Goal: Use online tool/utility: Utilize a website feature to perform a specific function

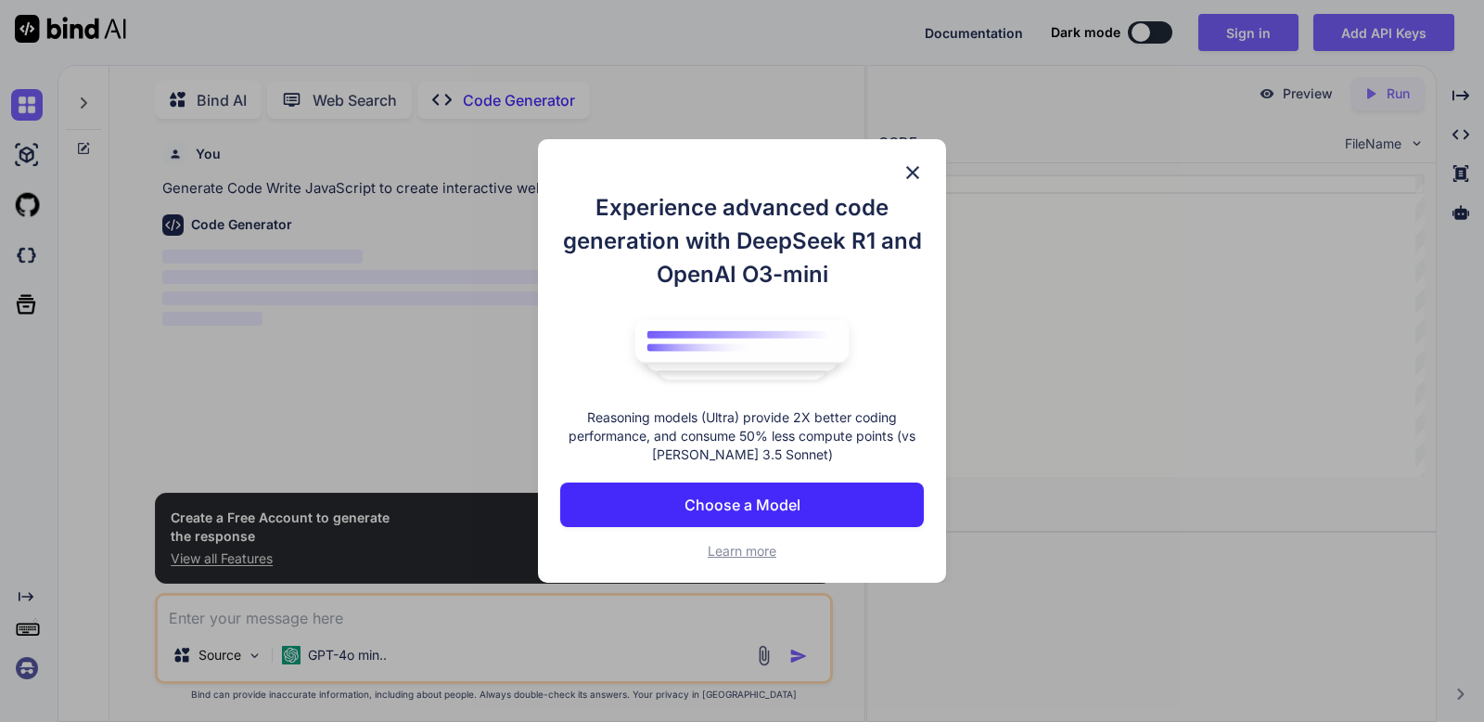
scroll to position [7, 0]
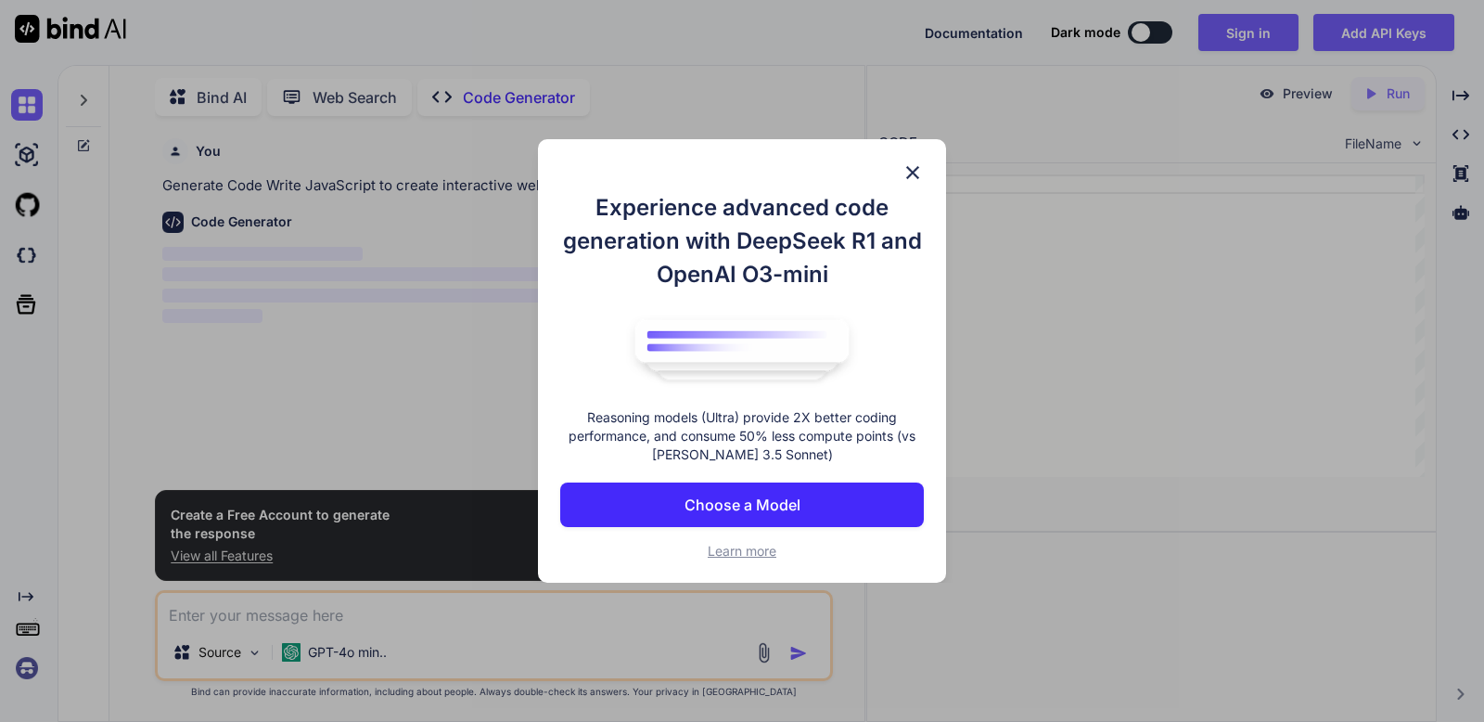
type textarea "x"
click at [780, 505] on p "Choose a Model" at bounding box center [742, 504] width 116 height 22
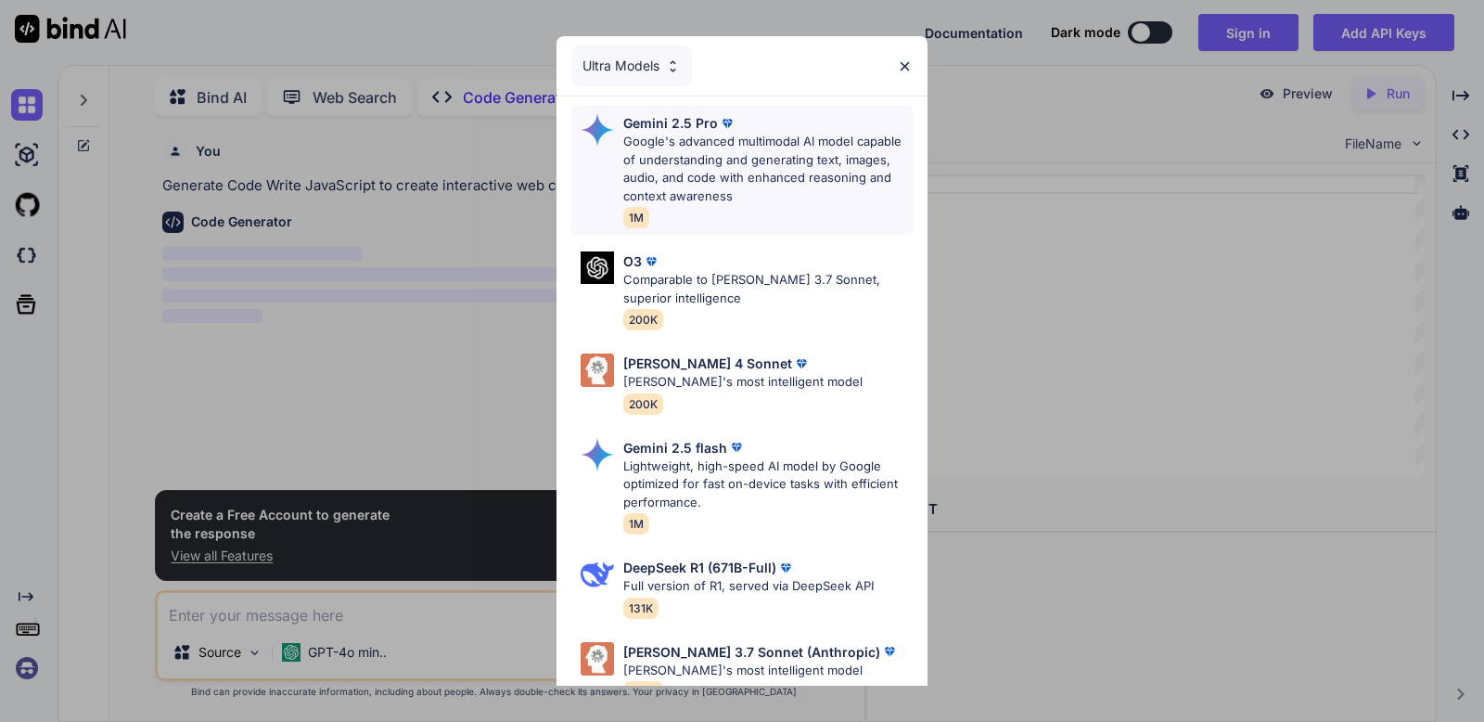
click at [762, 173] on p "Google's advanced multimodal AI model capable of understanding and generating t…" at bounding box center [767, 169] width 289 height 72
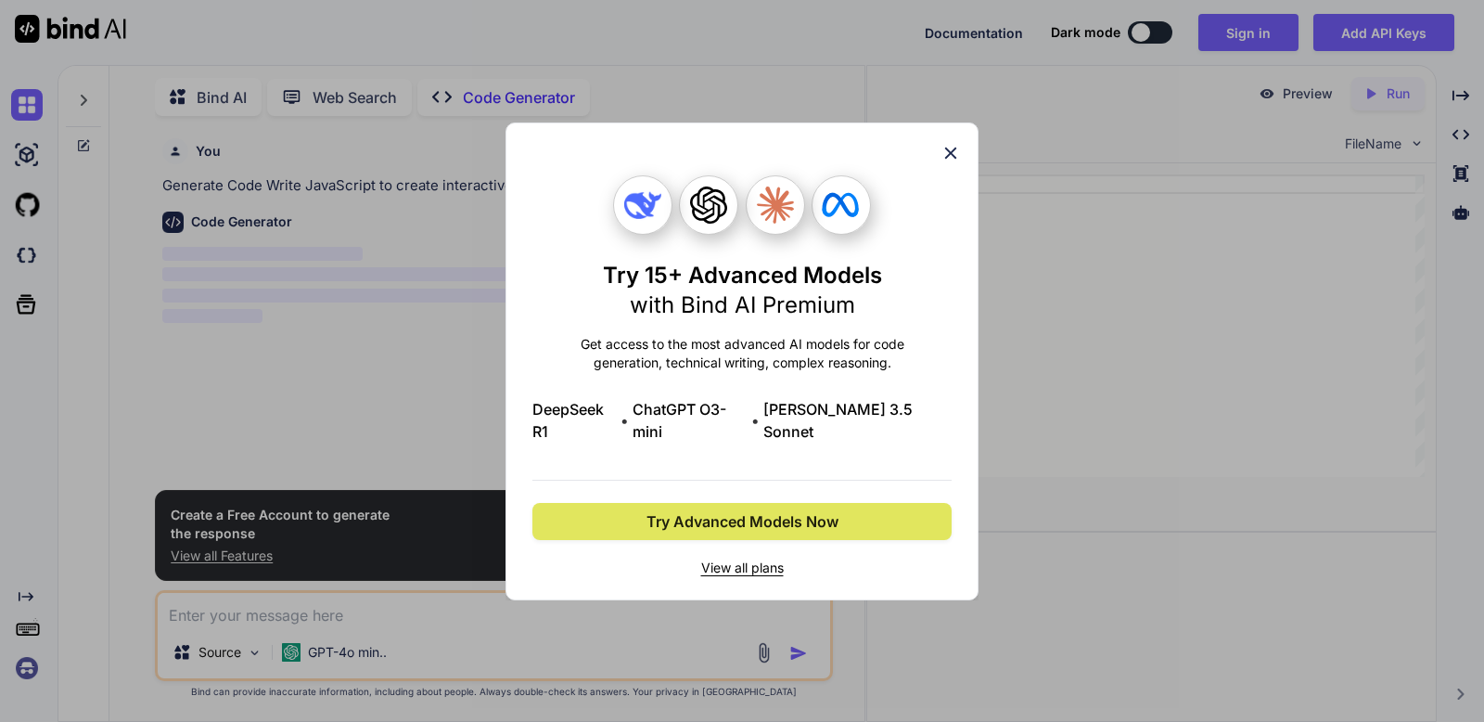
click at [823, 510] on span "Try Advanced Models Now" at bounding box center [742, 521] width 192 height 22
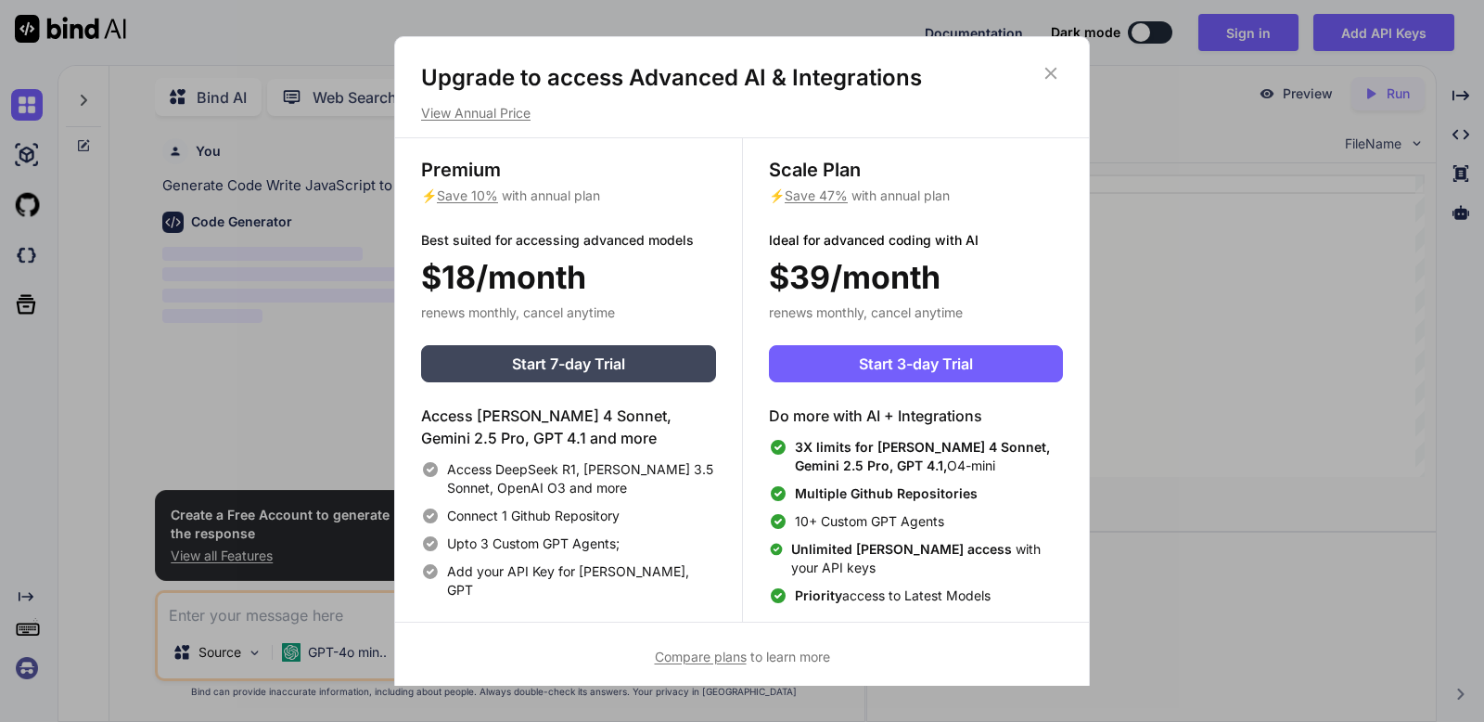
click at [1048, 74] on icon at bounding box center [1051, 74] width 12 height 12
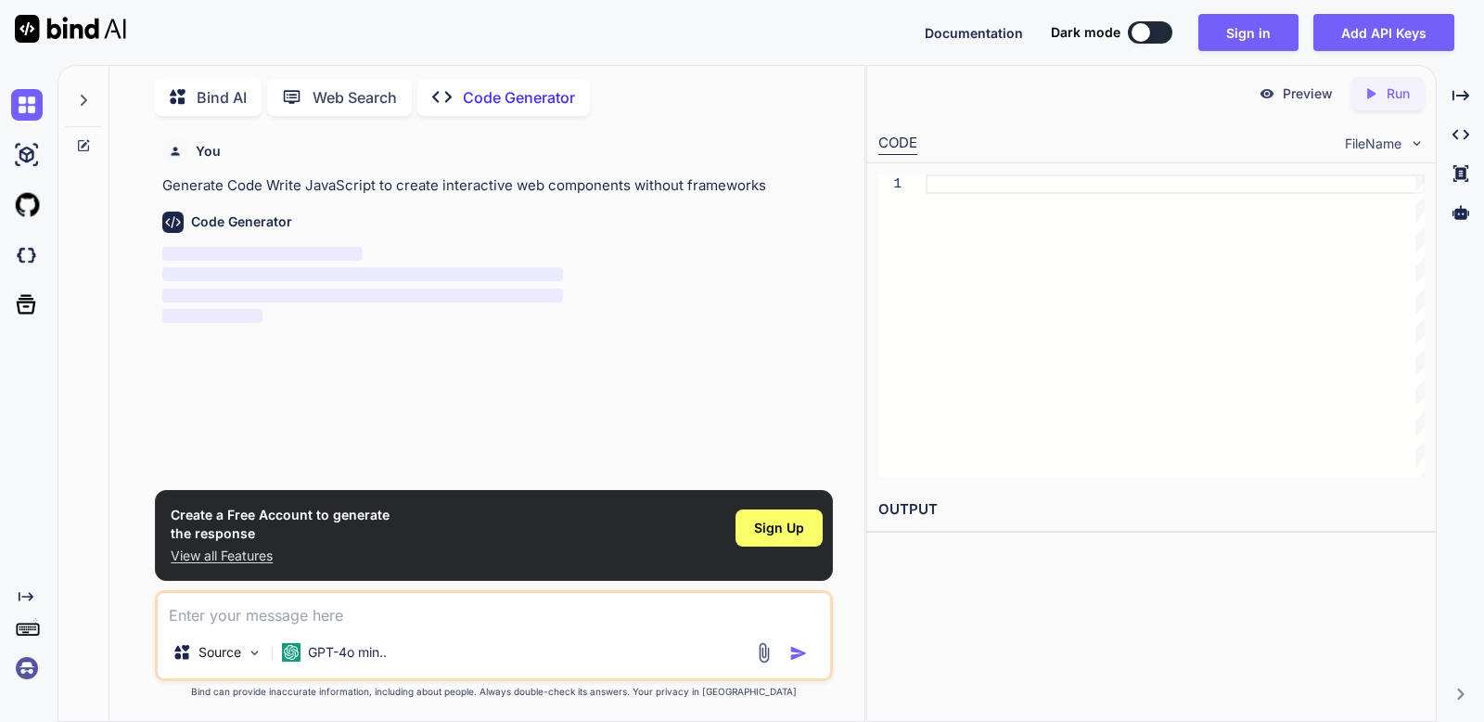
click at [942, 188] on div at bounding box center [1175, 325] width 499 height 302
click at [794, 527] on span "Sign Up" at bounding box center [779, 527] width 50 height 19
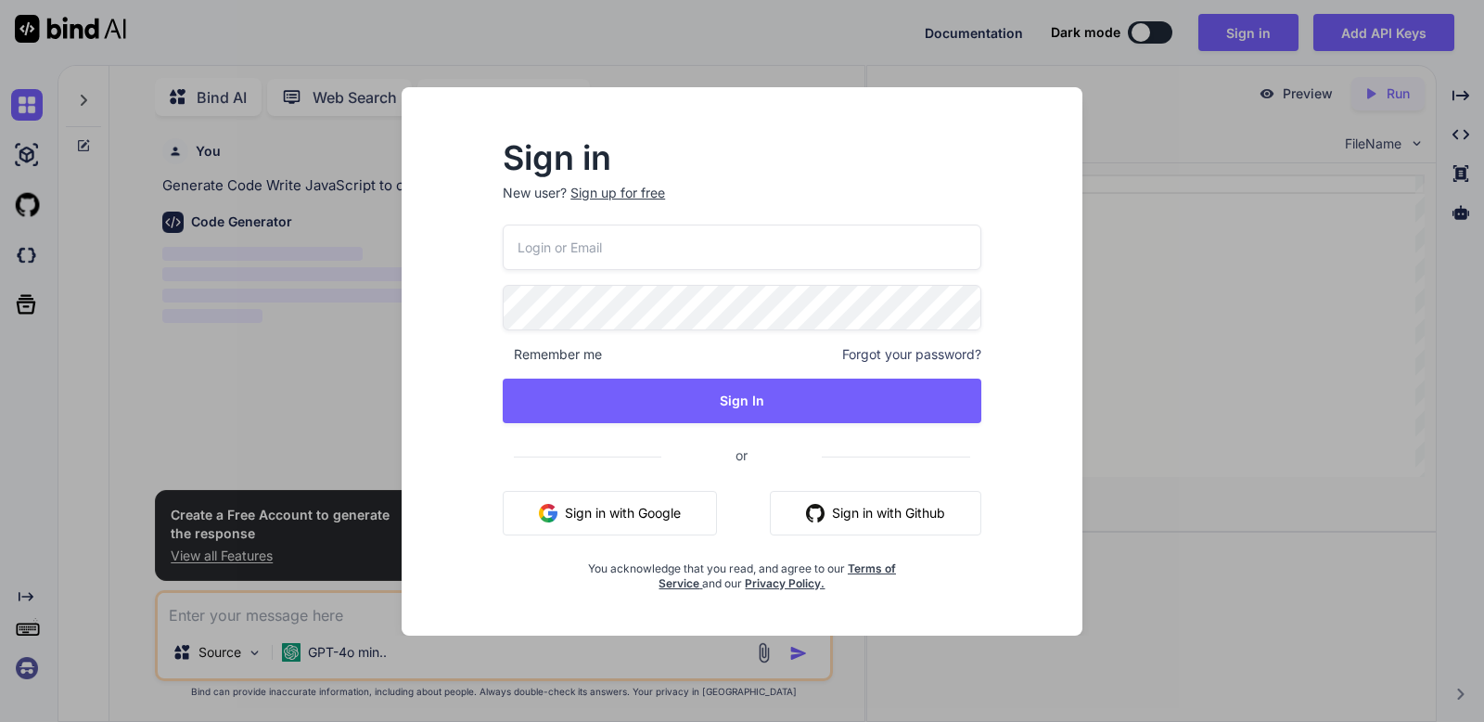
click at [665, 502] on button "Sign in with Google" at bounding box center [610, 513] width 214 height 45
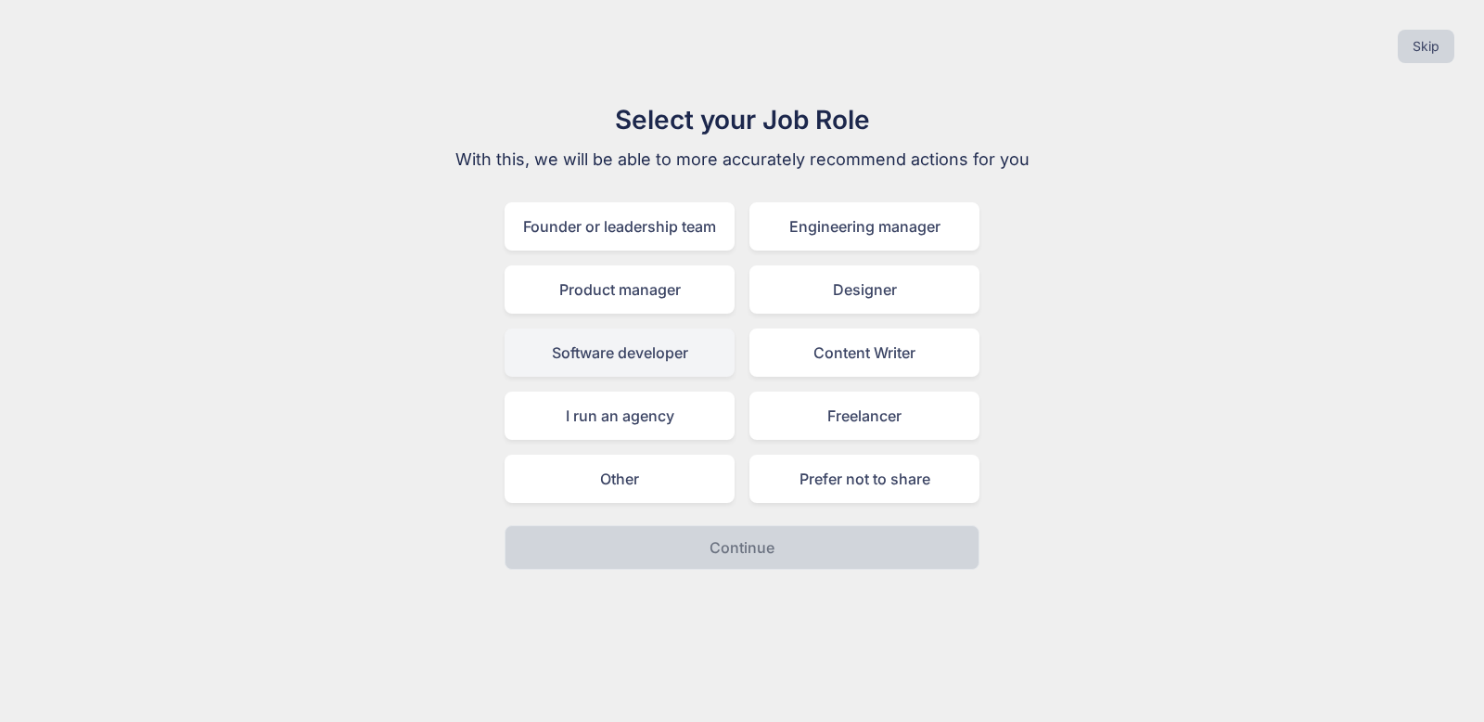
click at [673, 366] on div "Software developer" at bounding box center [620, 352] width 230 height 48
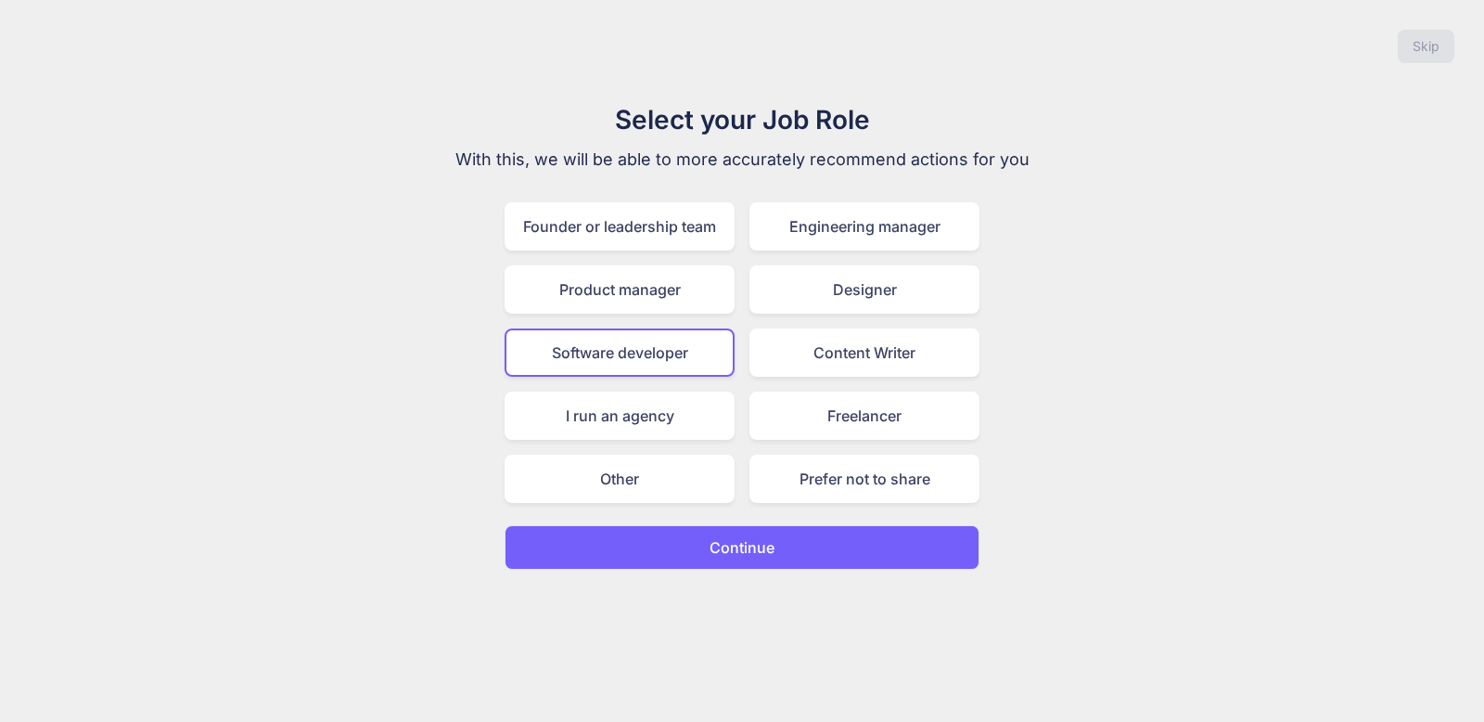
click at [748, 569] on div "Skip Select your Job Role With this, we will be able to more accurately recomme…" at bounding box center [742, 361] width 1484 height 722
click at [746, 558] on button "Continue" at bounding box center [742, 547] width 475 height 45
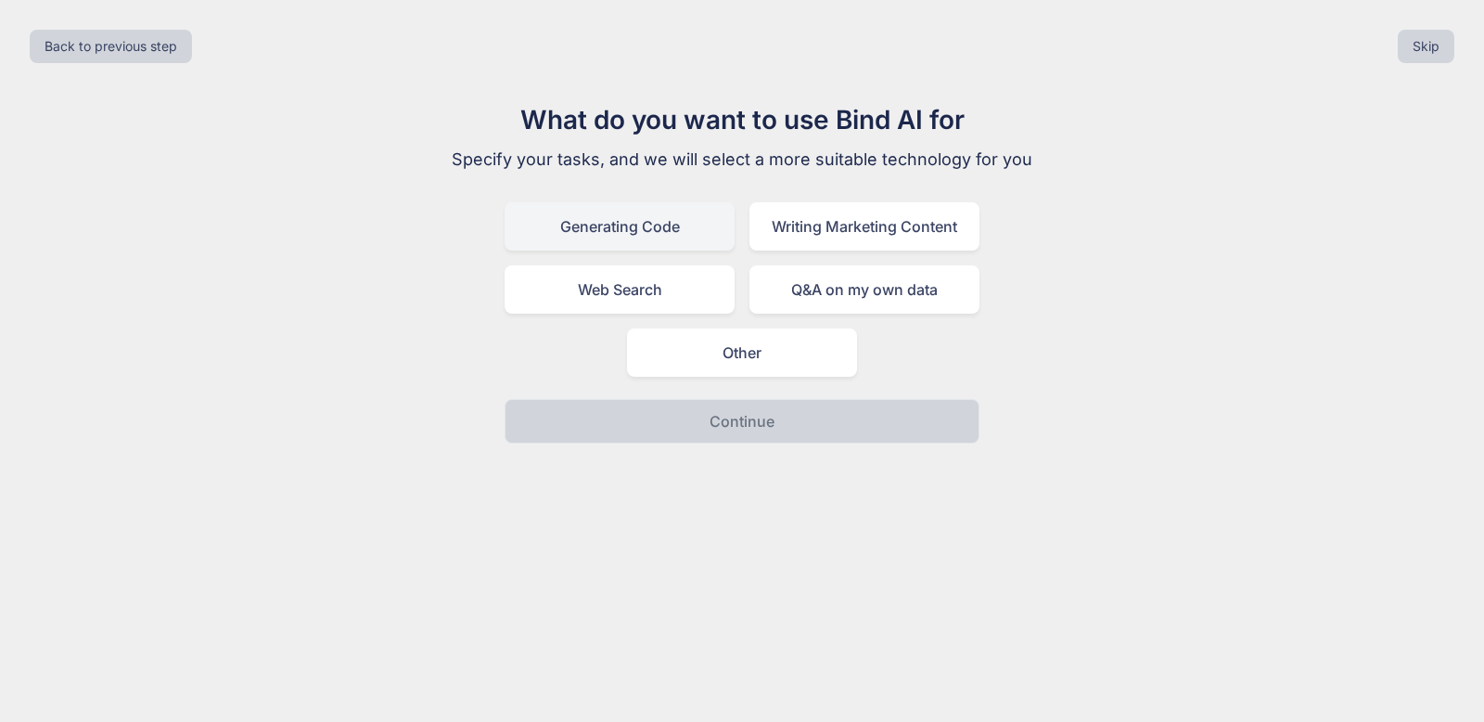
click at [689, 234] on div "Generating Code" at bounding box center [620, 226] width 230 height 48
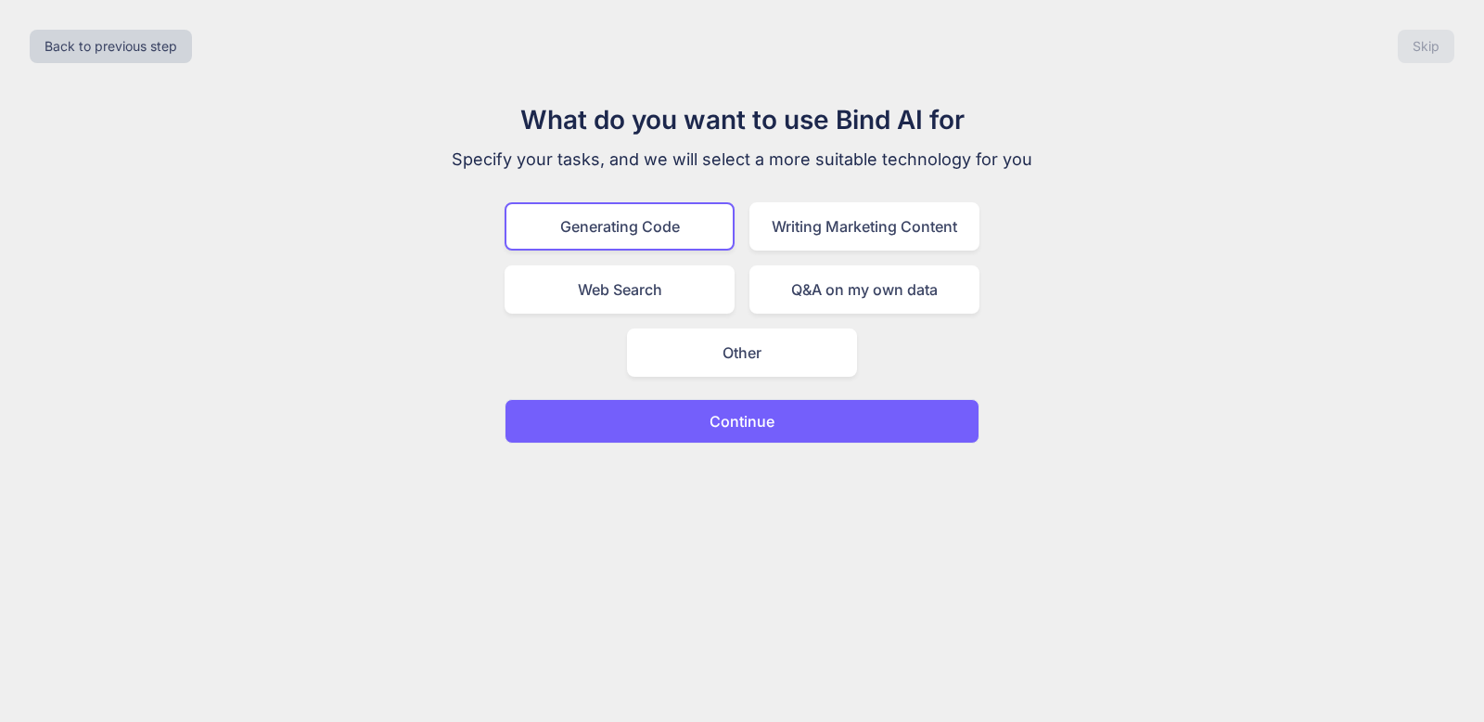
click at [755, 415] on p "Continue" at bounding box center [742, 421] width 65 height 22
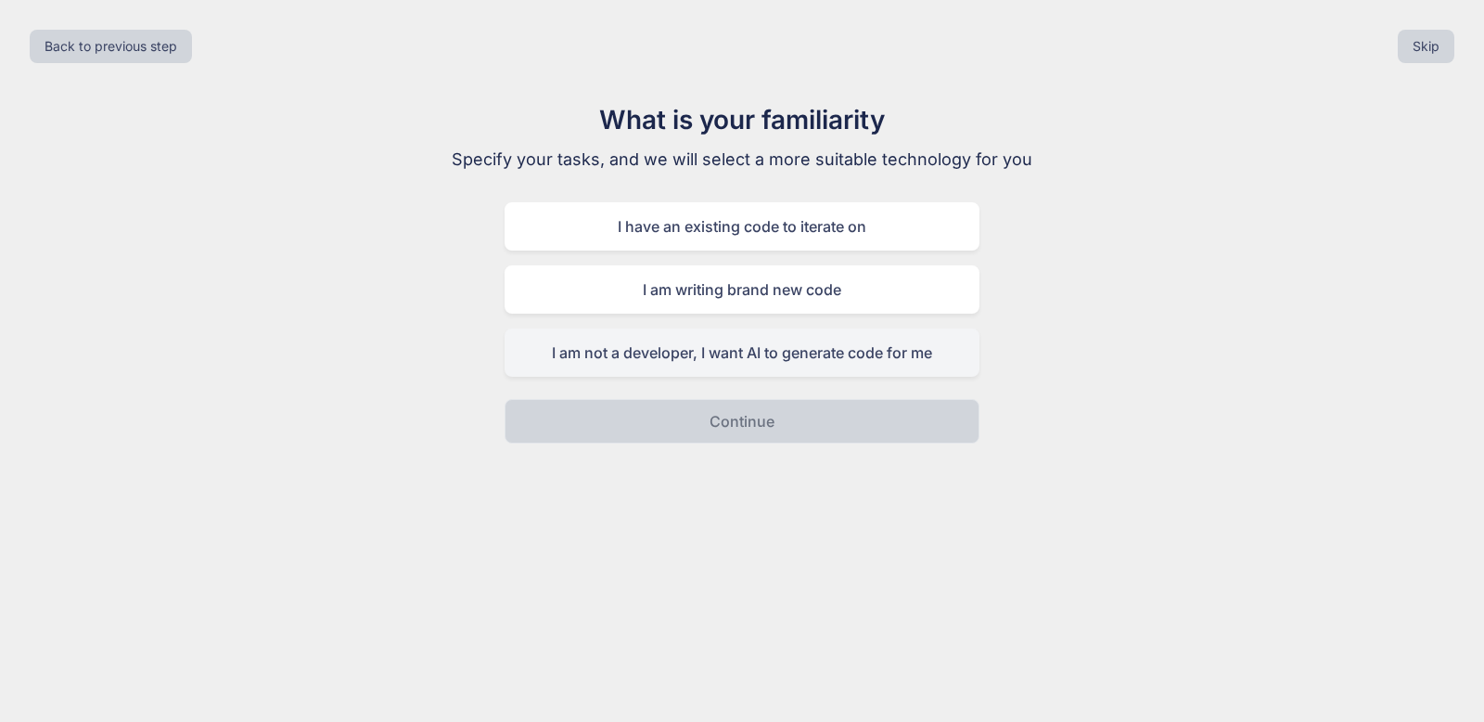
click at [767, 352] on div "I am not a developer, I want AI to generate code for me" at bounding box center [742, 352] width 475 height 48
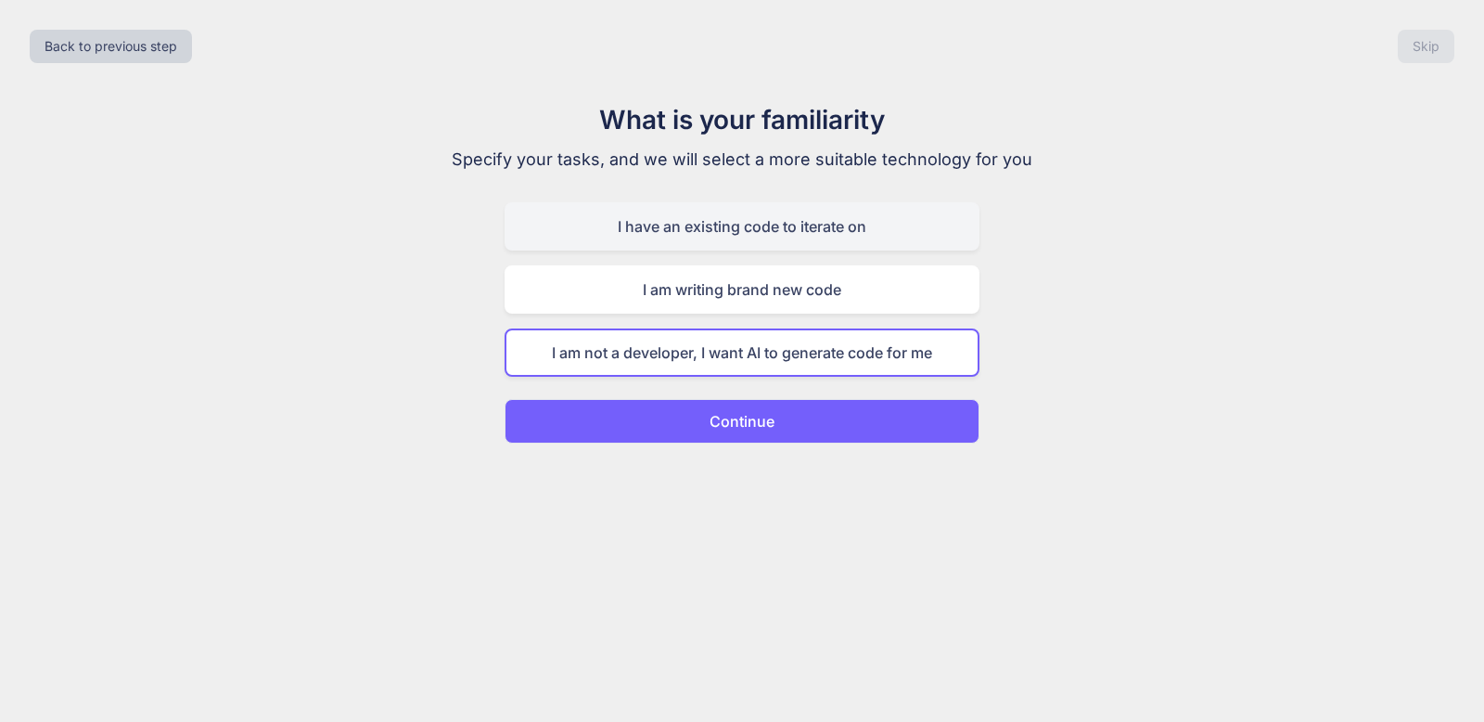
click at [786, 229] on div "I have an existing code to iterate on" at bounding box center [742, 226] width 475 height 48
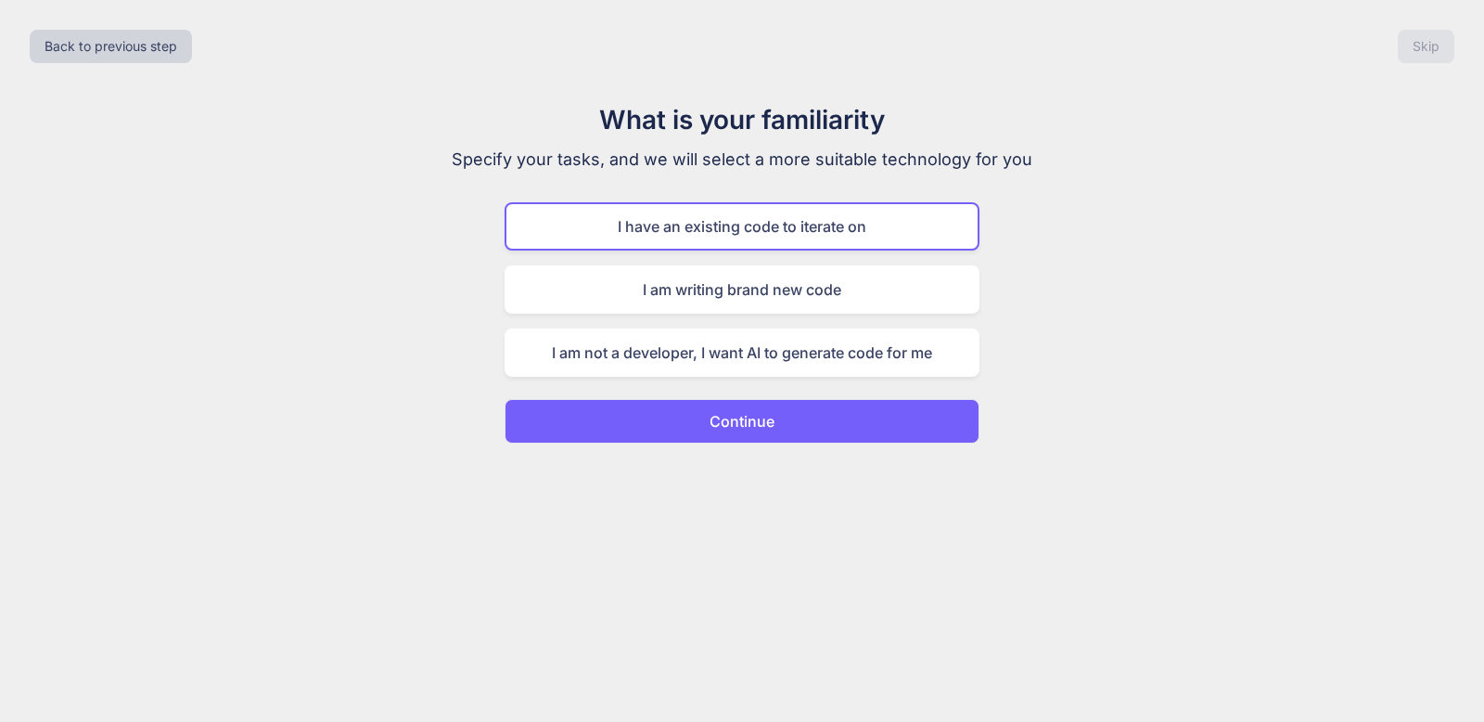
click at [803, 412] on button "Continue" at bounding box center [742, 421] width 475 height 45
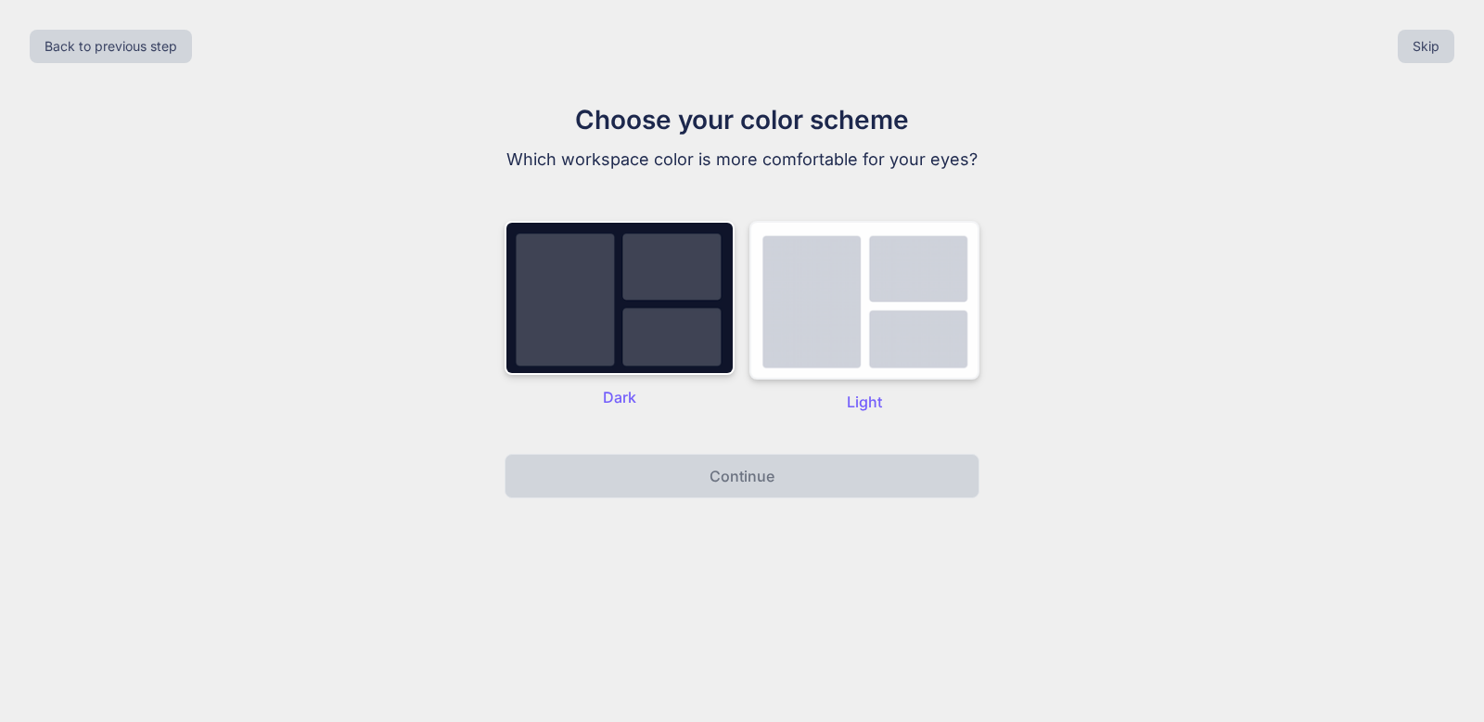
click at [766, 264] on img at bounding box center [864, 300] width 230 height 159
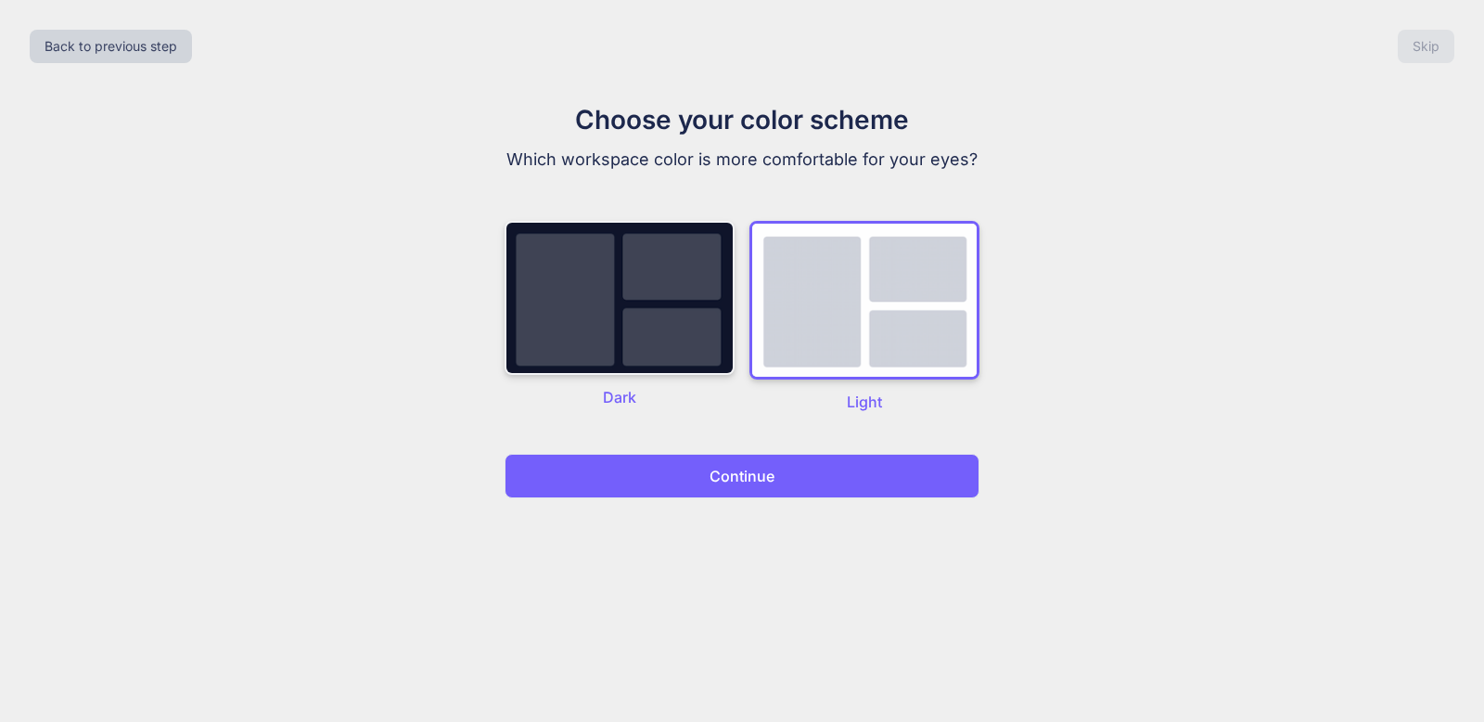
click at [694, 272] on img at bounding box center [620, 298] width 230 height 154
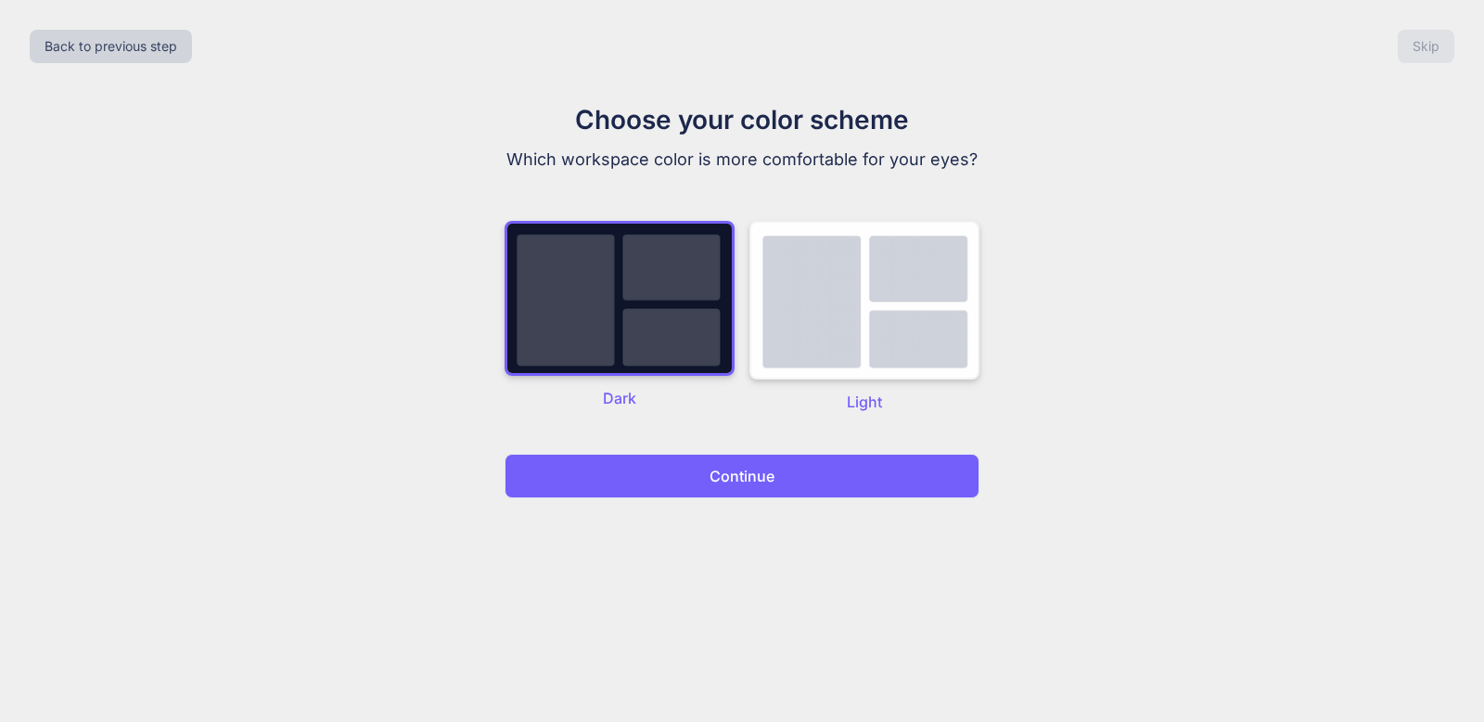
click at [809, 266] on img at bounding box center [864, 300] width 230 height 159
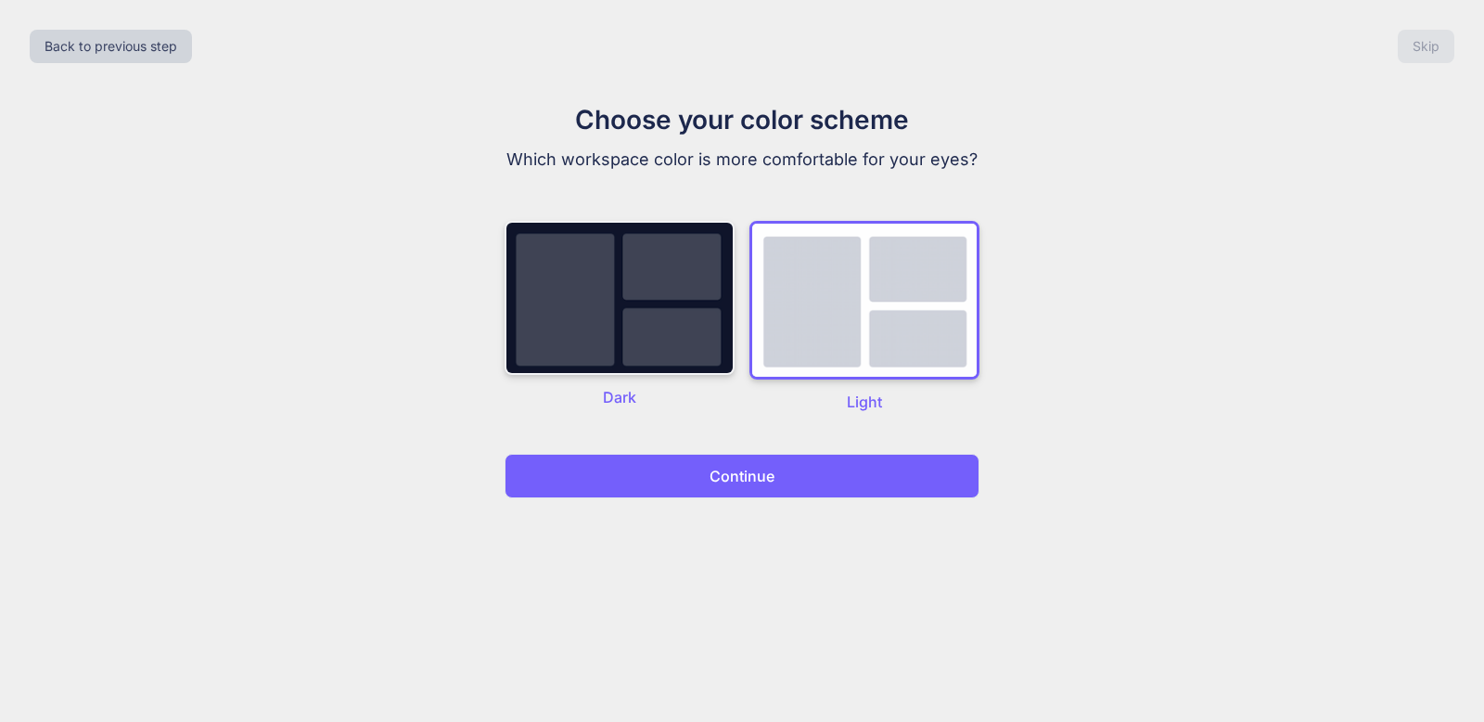
click at [707, 268] on img at bounding box center [620, 298] width 230 height 154
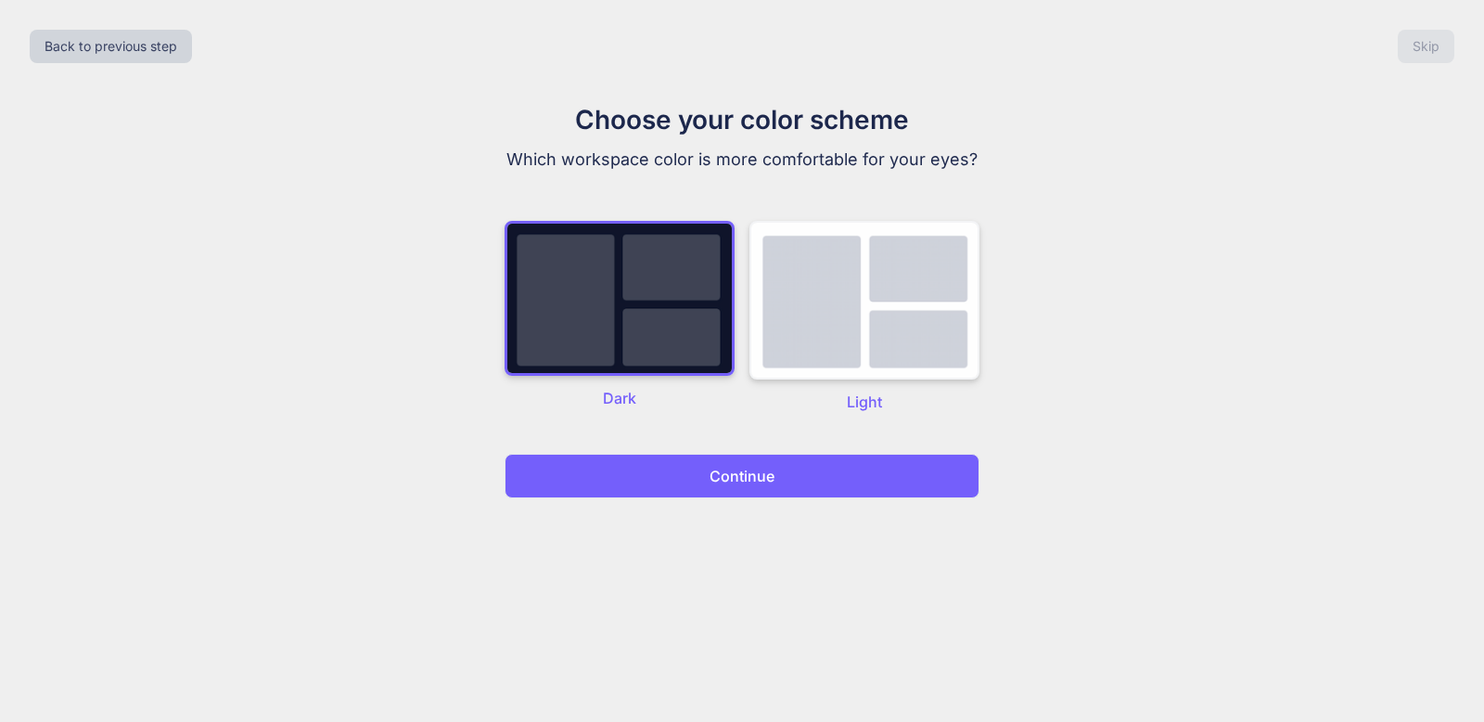
click at [809, 260] on img at bounding box center [864, 300] width 230 height 159
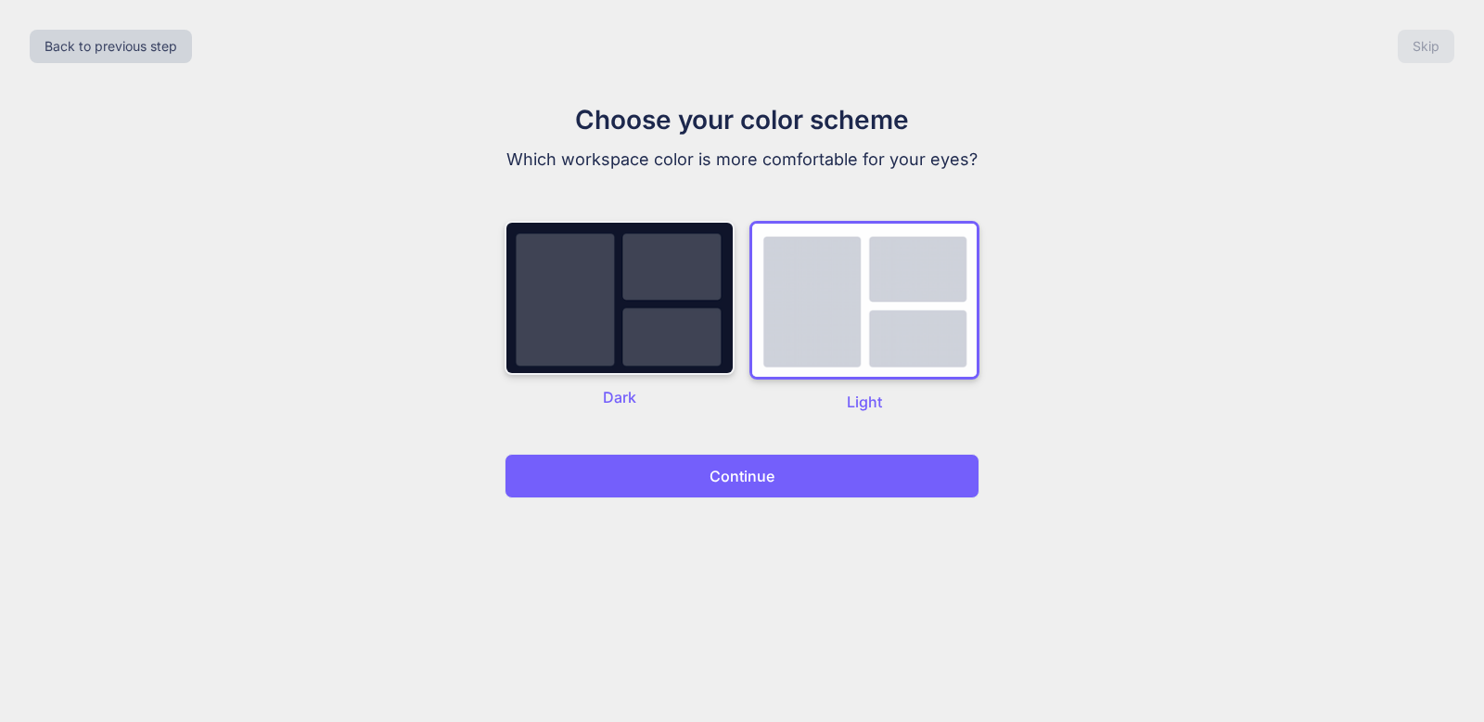
click at [705, 262] on img at bounding box center [620, 298] width 230 height 154
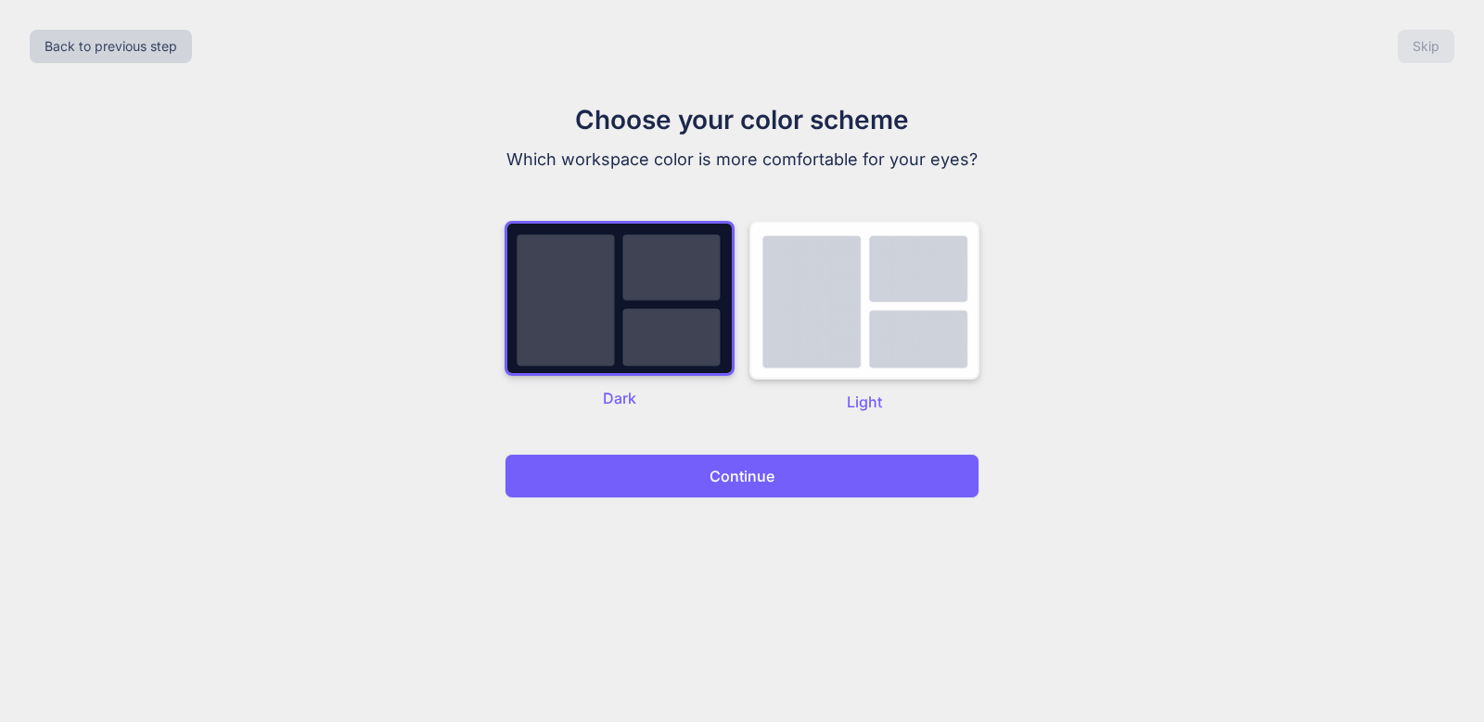
click at [805, 262] on img at bounding box center [864, 300] width 230 height 159
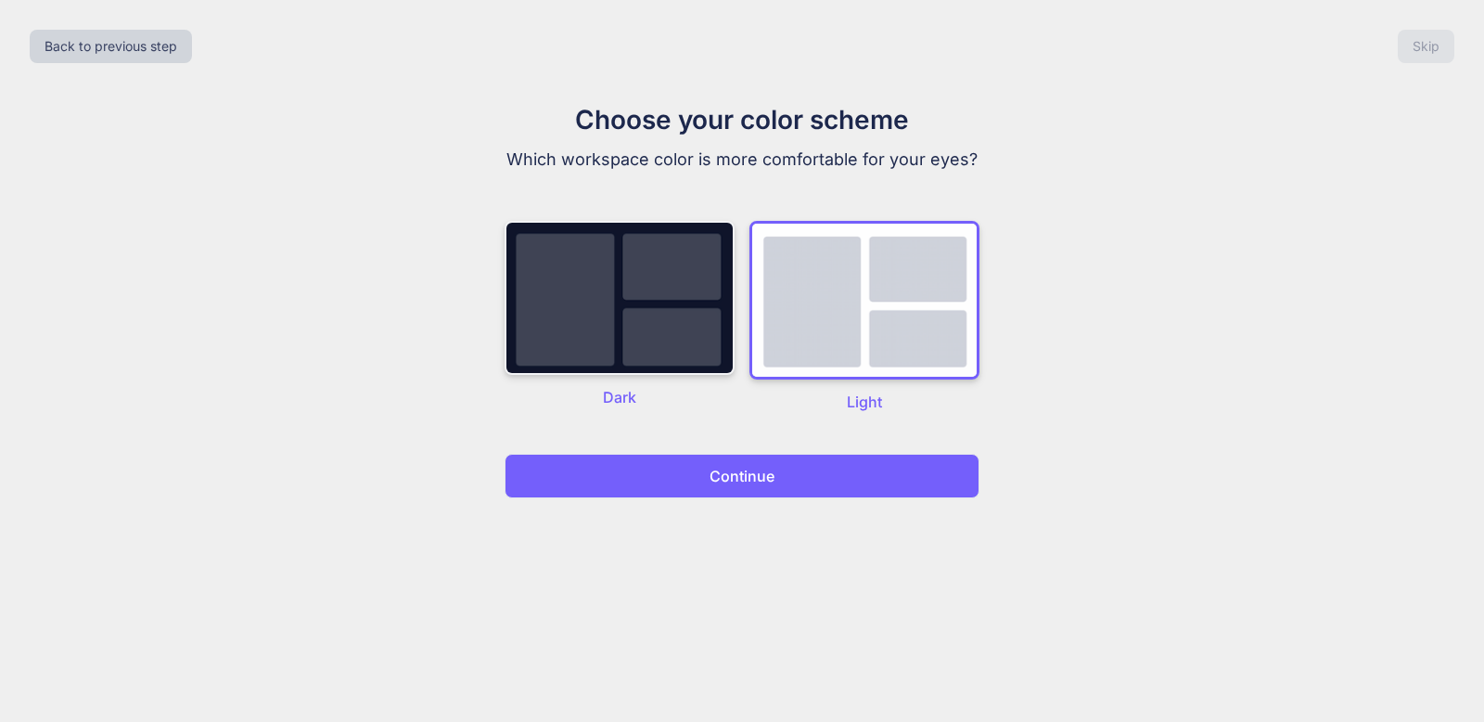
click at [690, 264] on img at bounding box center [620, 298] width 230 height 154
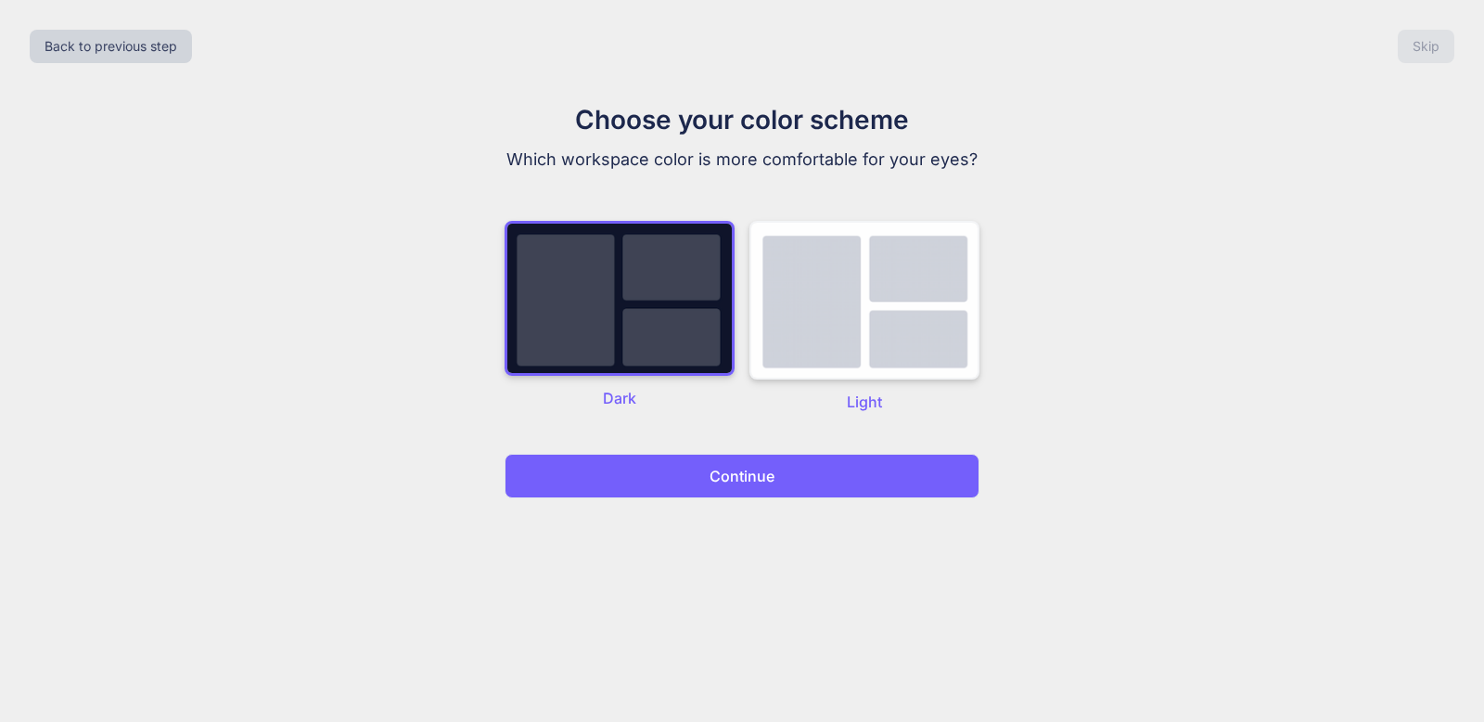
click at [808, 261] on img at bounding box center [864, 300] width 230 height 159
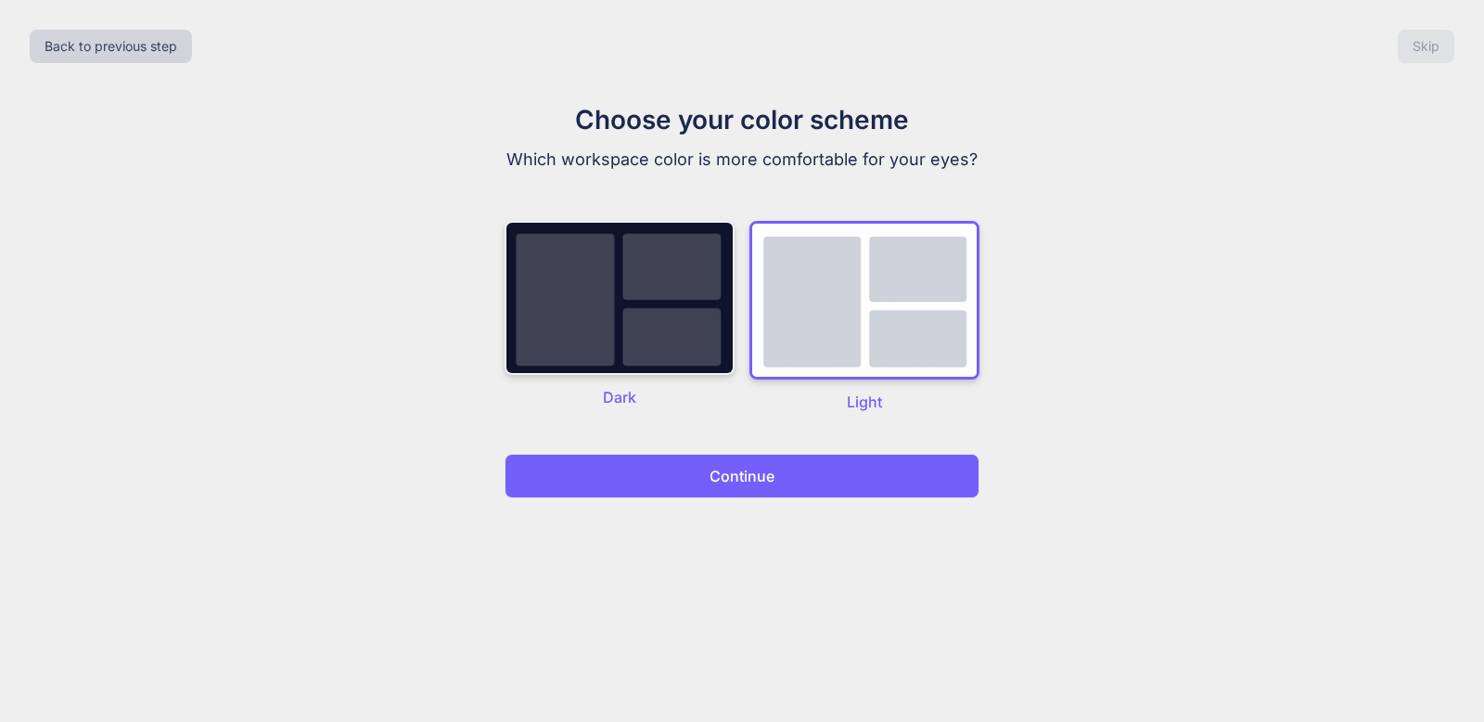
click at [681, 259] on img at bounding box center [620, 298] width 230 height 154
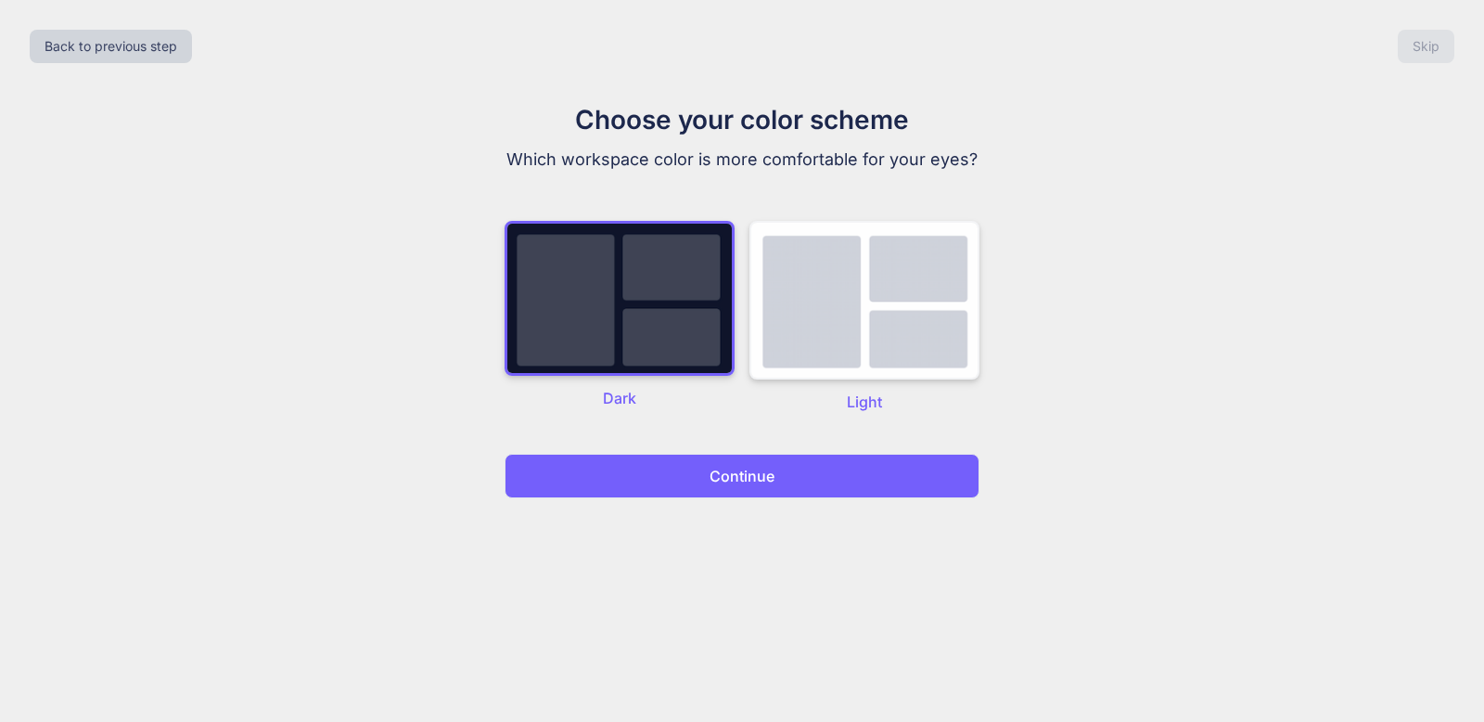
click at [837, 261] on img at bounding box center [864, 300] width 230 height 159
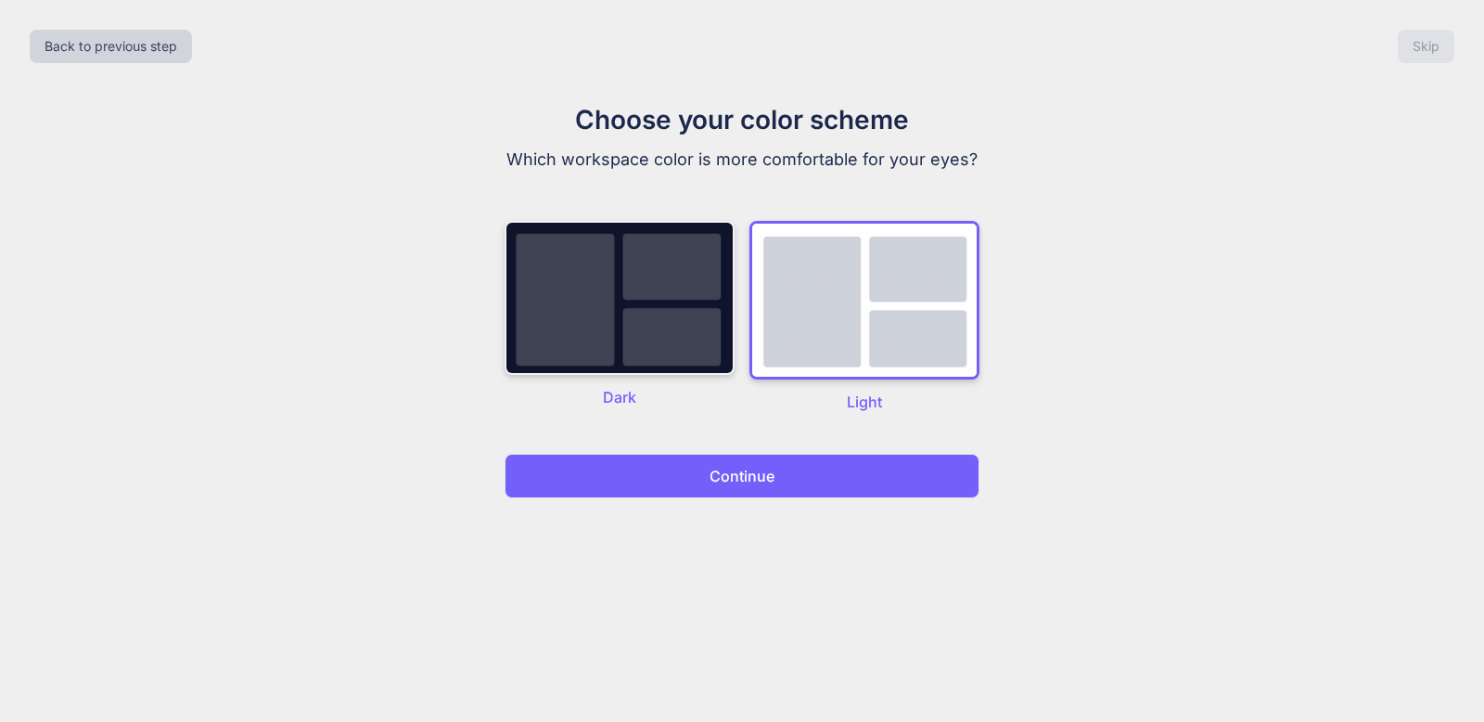
click at [647, 300] on img at bounding box center [620, 298] width 230 height 154
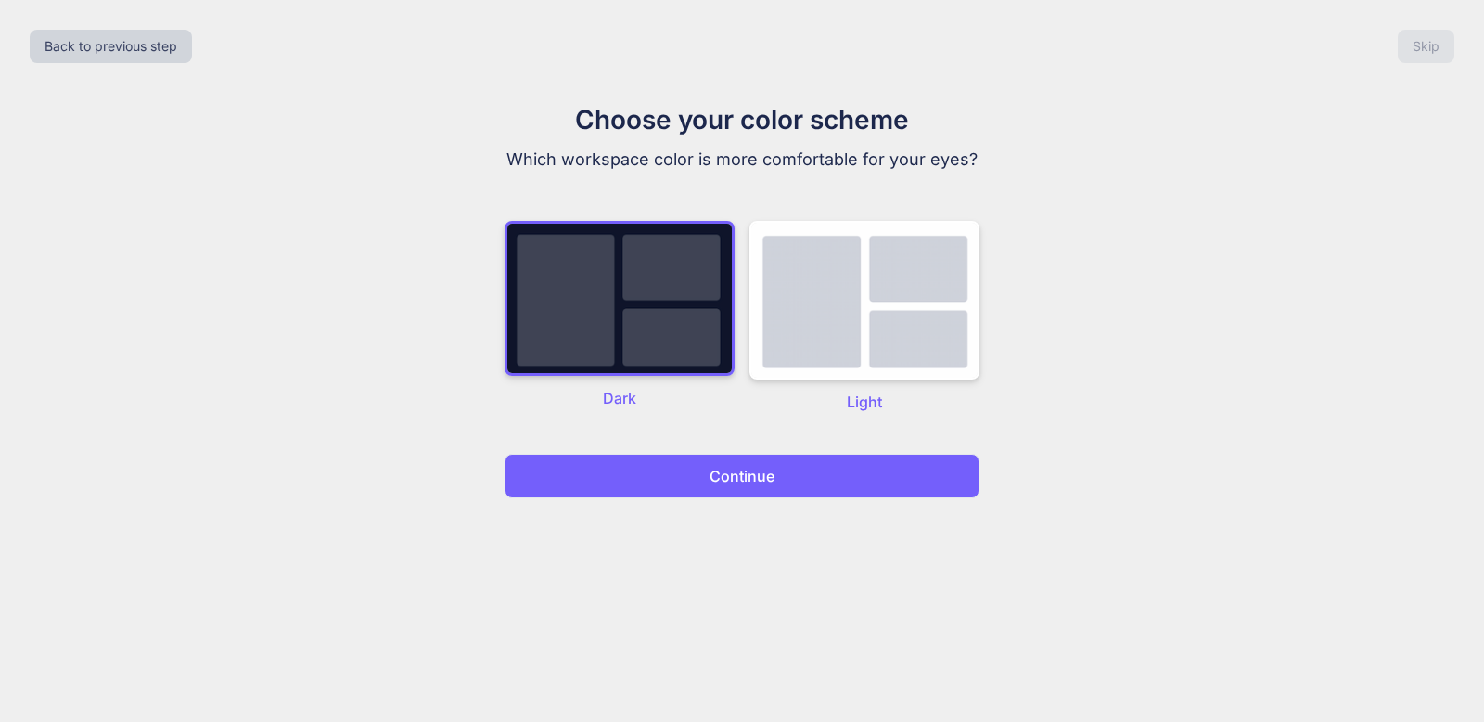
click at [695, 479] on button "Continue" at bounding box center [742, 476] width 475 height 45
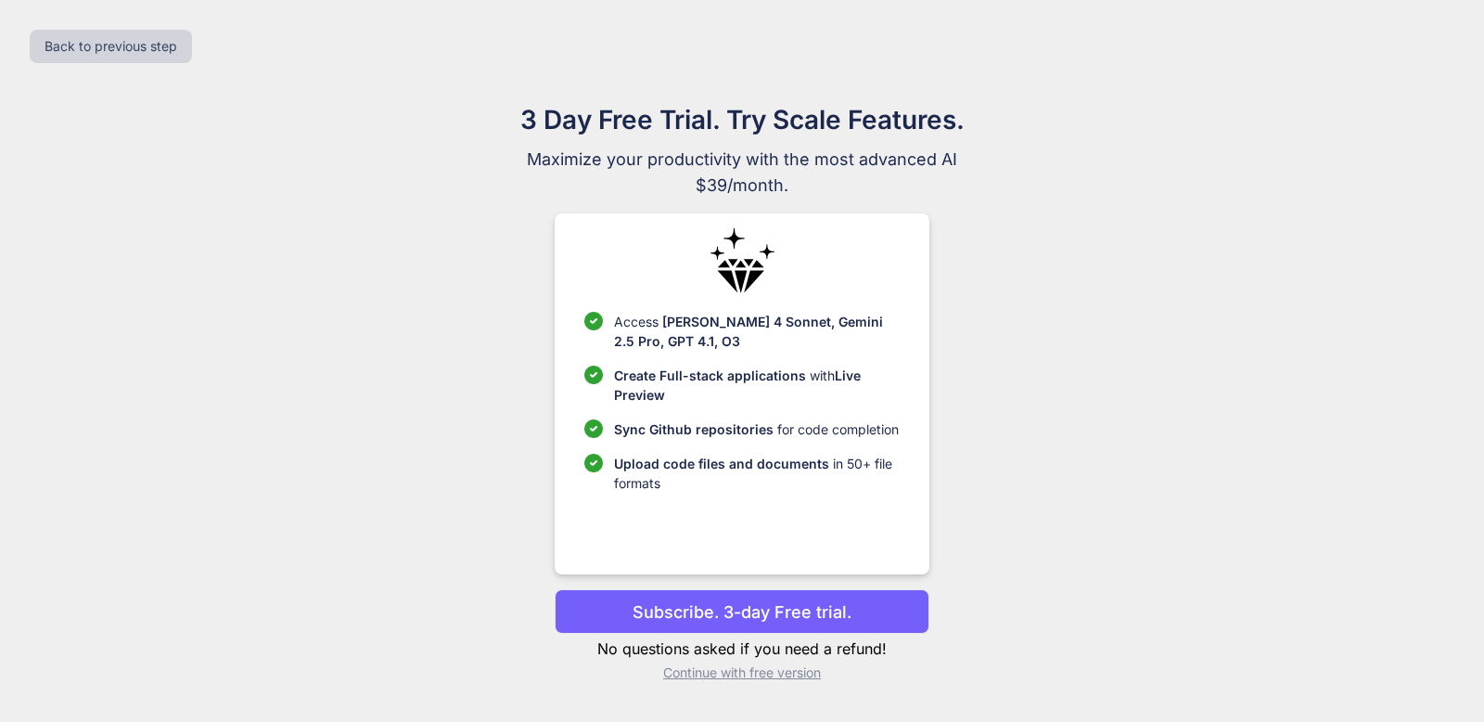
click at [769, 678] on p "Continue with free version" at bounding box center [742, 672] width 374 height 19
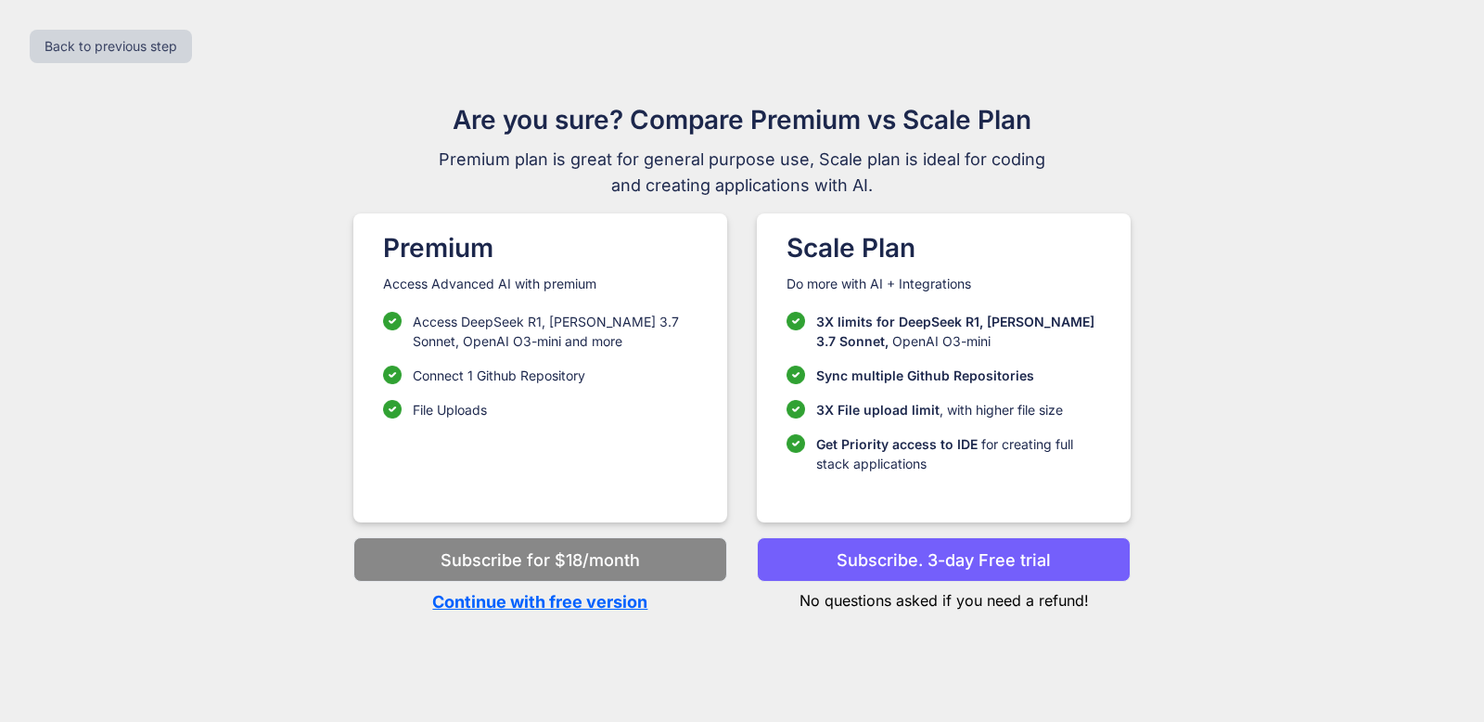
click at [643, 604] on p "Continue with free version" at bounding box center [540, 601] width 374 height 25
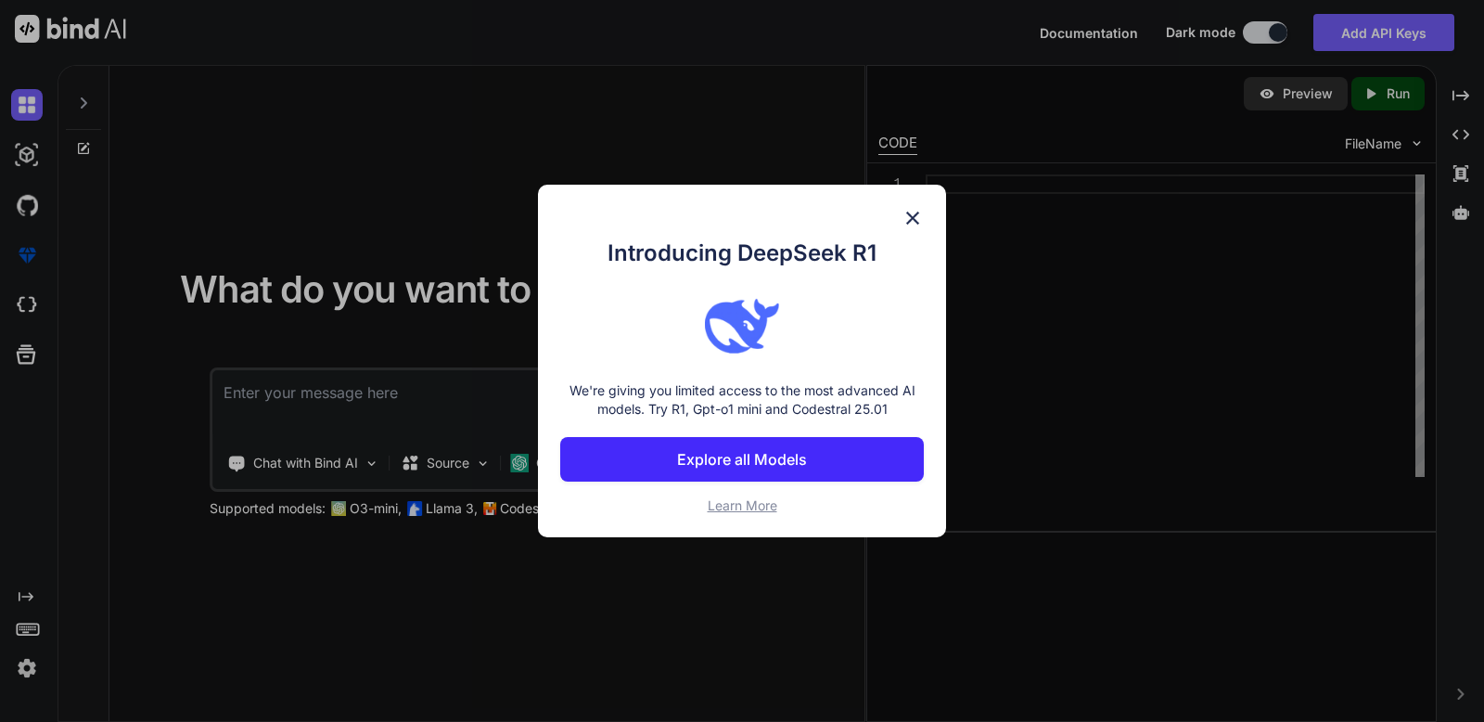
click at [810, 452] on button "Explore all Models" at bounding box center [742, 459] width 364 height 45
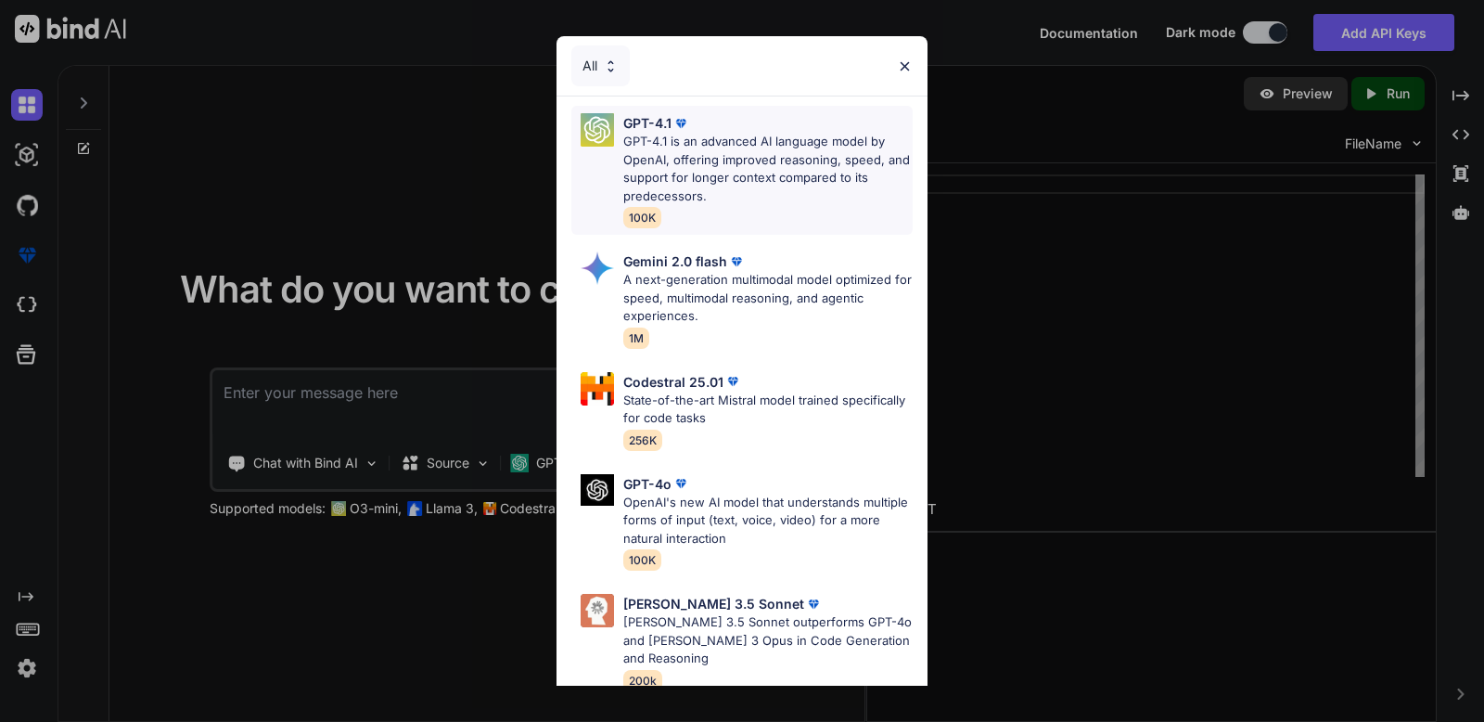
click at [786, 184] on p "GPT-4.1 is an advanced AI language model by OpenAI, offering improved reasoning…" at bounding box center [767, 169] width 289 height 72
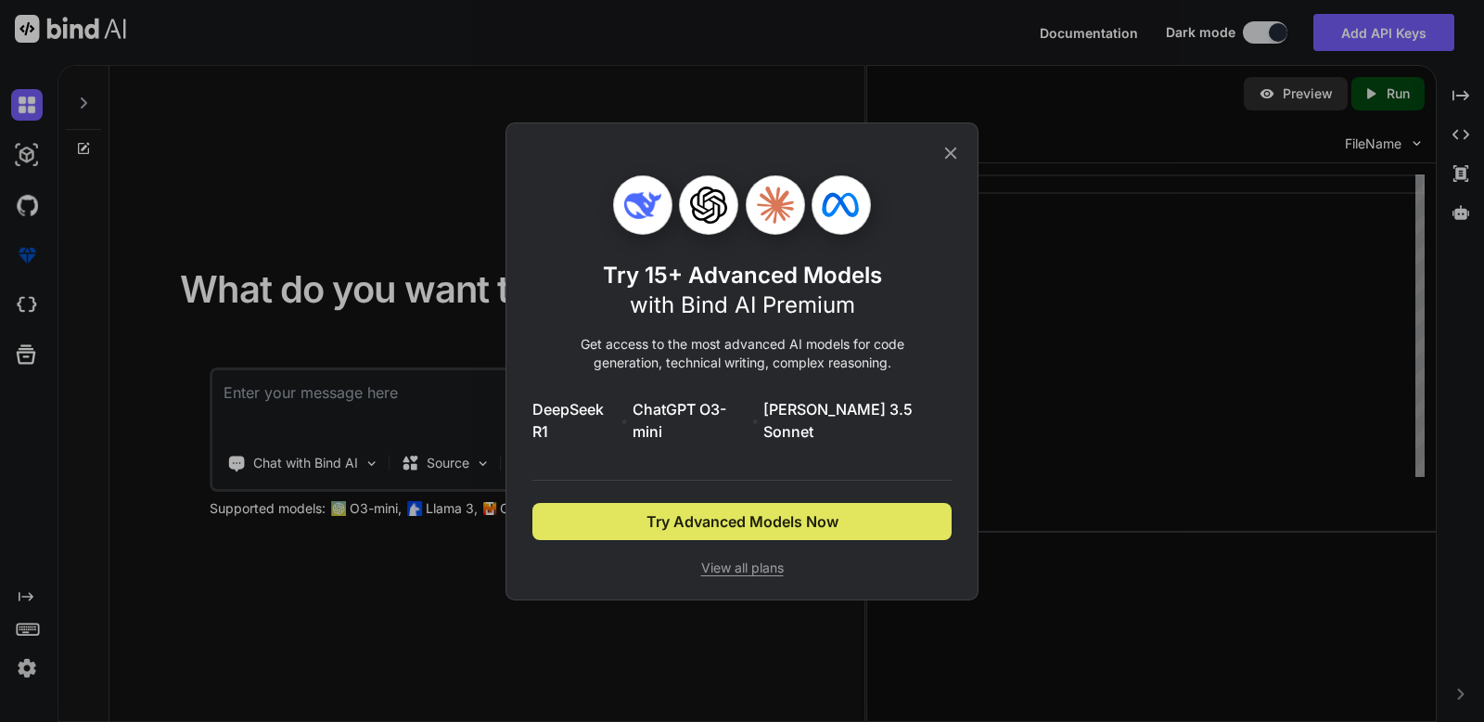
click at [790, 518] on span "Try Advanced Models Now" at bounding box center [742, 521] width 192 height 22
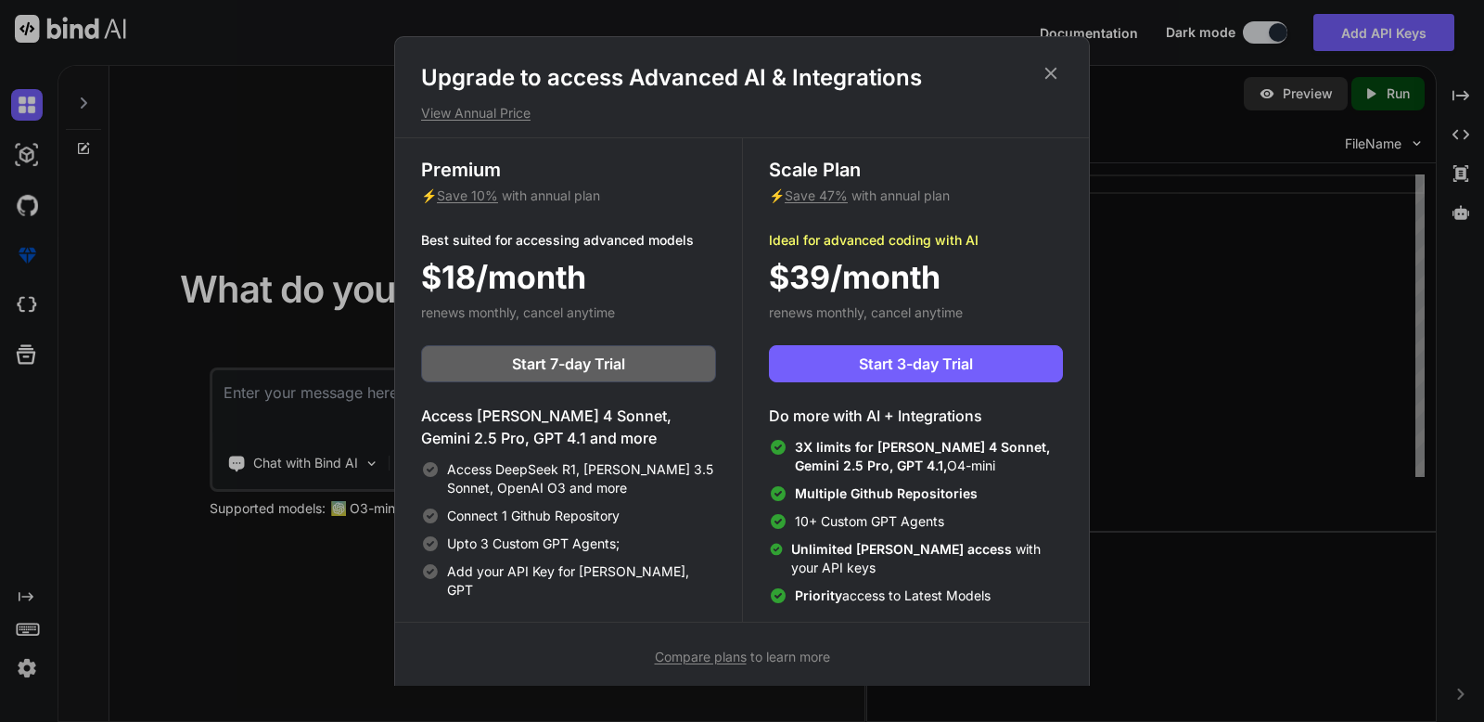
click at [1054, 59] on div "Upgrade to access Advanced AI & Integrations View Annual Price Premium ⚡ Save 1…" at bounding box center [742, 365] width 696 height 658
click at [1054, 66] on icon at bounding box center [1051, 73] width 20 height 20
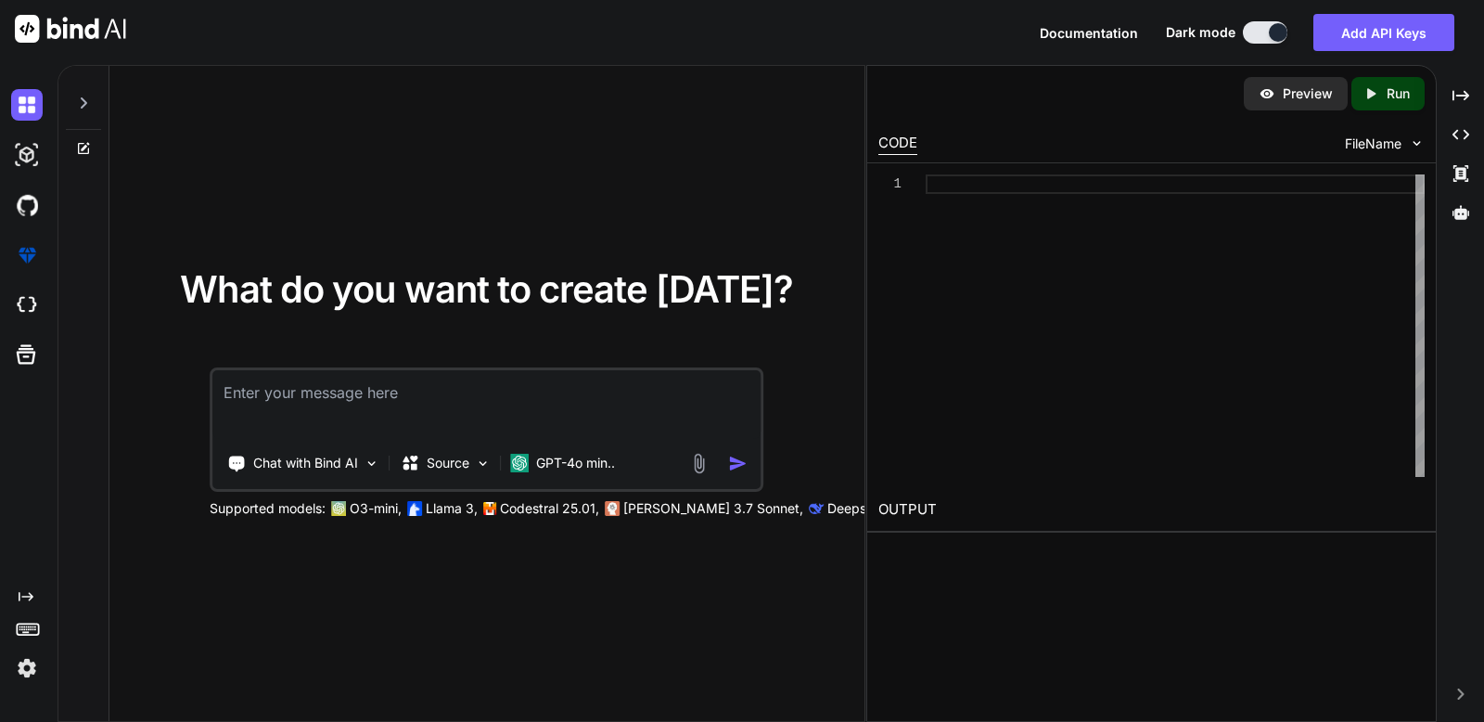
click at [412, 389] on textarea at bounding box center [486, 404] width 548 height 69
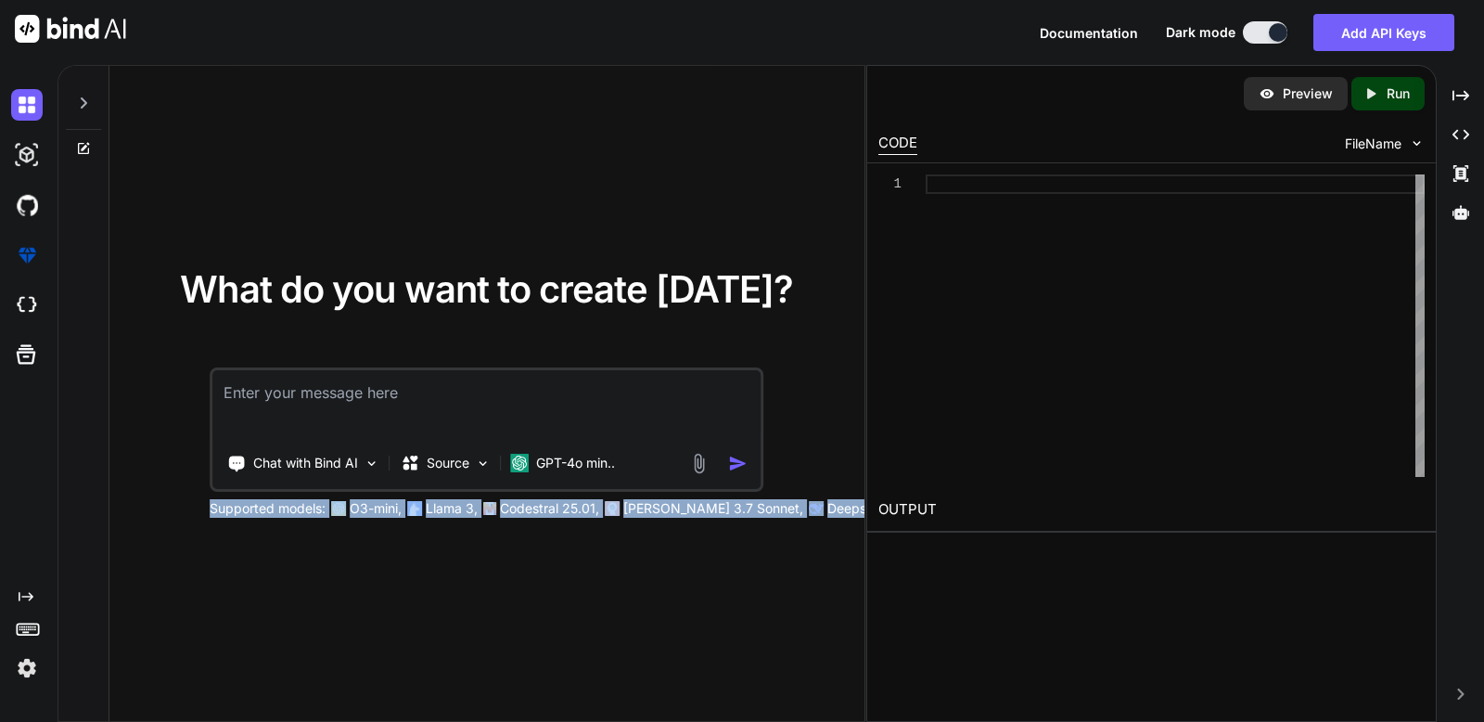
drag, startPoint x: 211, startPoint y: 509, endPoint x: 846, endPoint y: 506, distance: 635.3
click at [846, 506] on div "Supported models: O3-mini, Llama 3, Codestral 25.01, [PERSON_NAME] 3.7 Sonnet, …" at bounding box center [673, 508] width 927 height 19
click at [846, 505] on div "Supported models: O3-mini, Llama 3, Codestral 25.01, [PERSON_NAME] 3.7 Sonnet, …" at bounding box center [673, 508] width 927 height 19
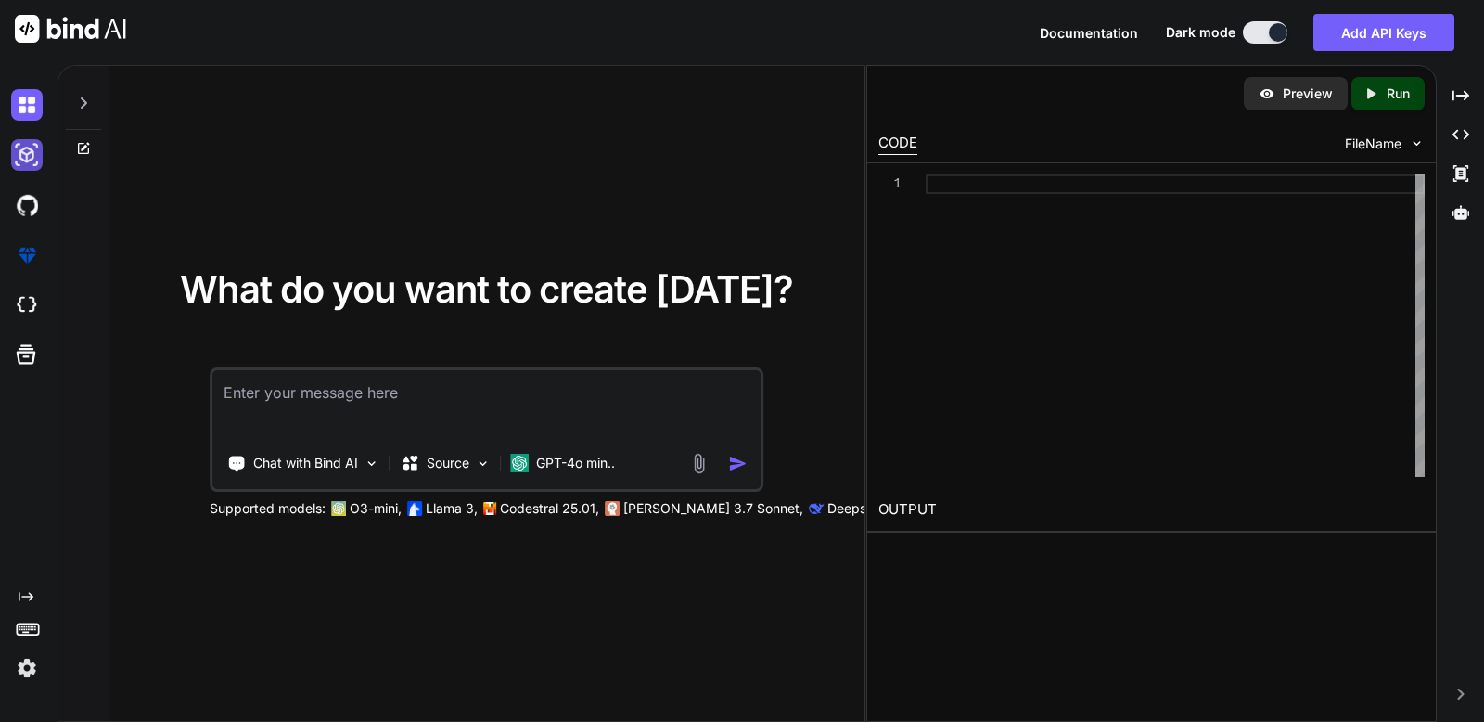
click at [19, 144] on img at bounding box center [27, 155] width 32 height 32
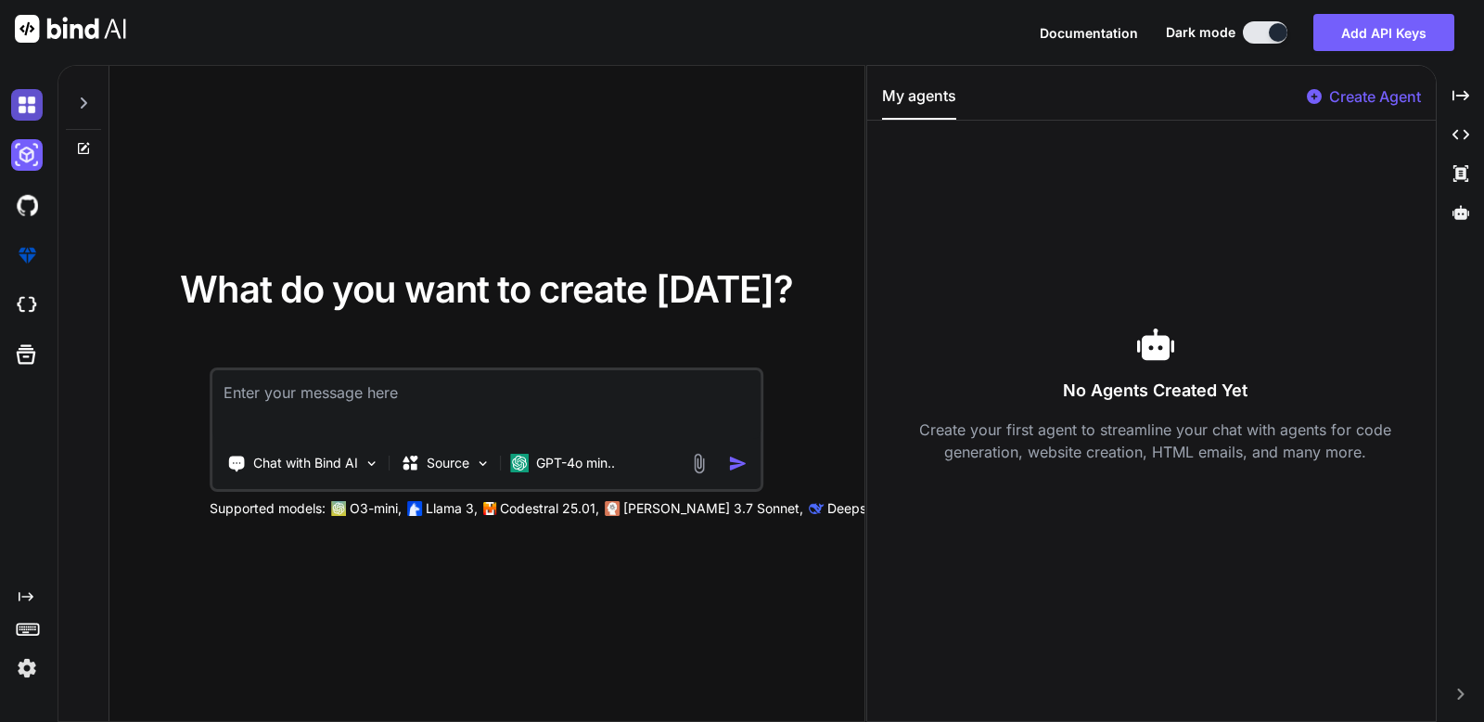
click at [11, 112] on img at bounding box center [27, 105] width 32 height 32
click at [11, 108] on img at bounding box center [27, 105] width 32 height 32
